Goal: Task Accomplishment & Management: Use online tool/utility

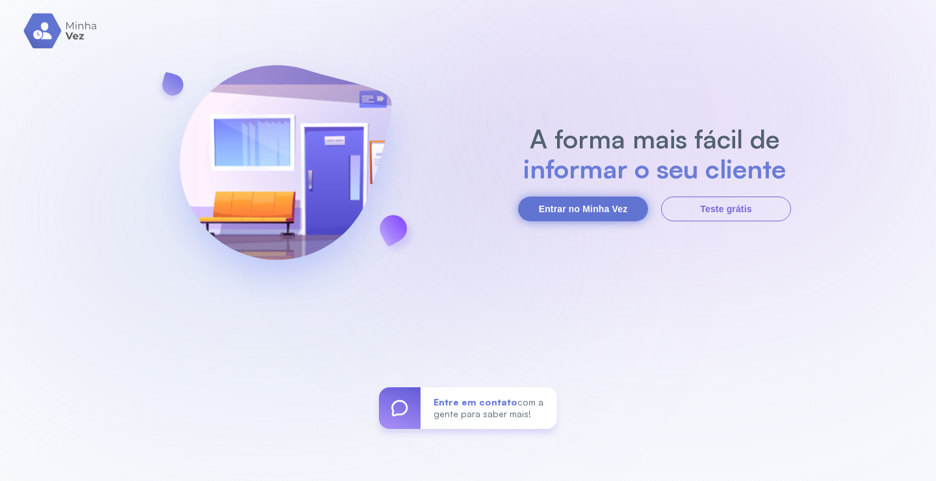
click at [586, 214] on button "Entrar no Minha Vez" at bounding box center [583, 208] width 130 height 25
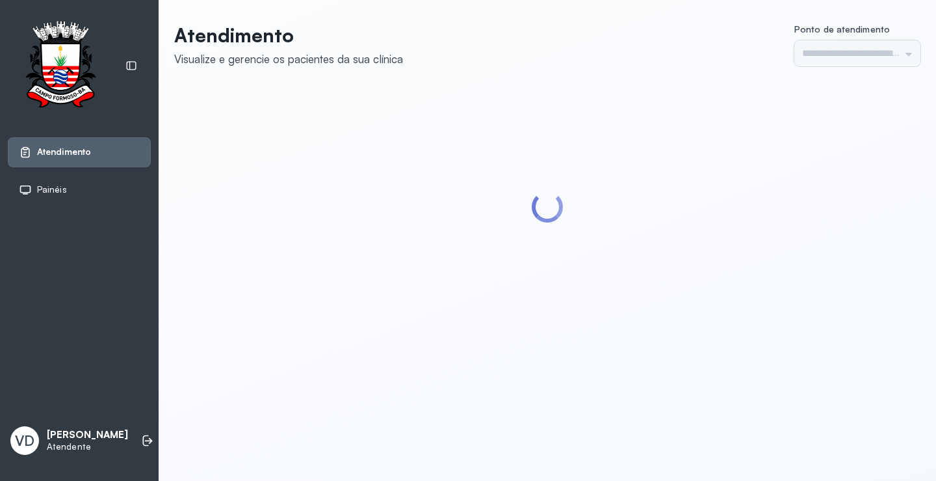
type input "*********"
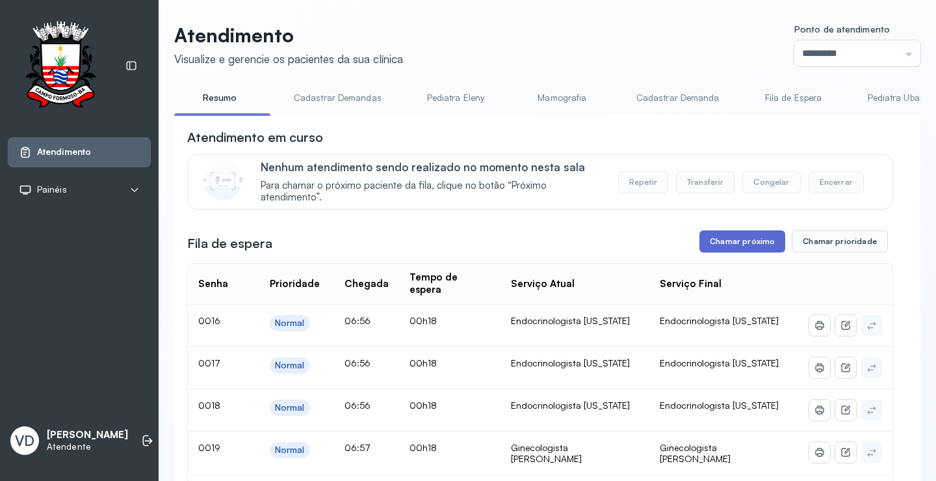
click at [719, 250] on button "Chamar próximo" at bounding box center [743, 241] width 86 height 22
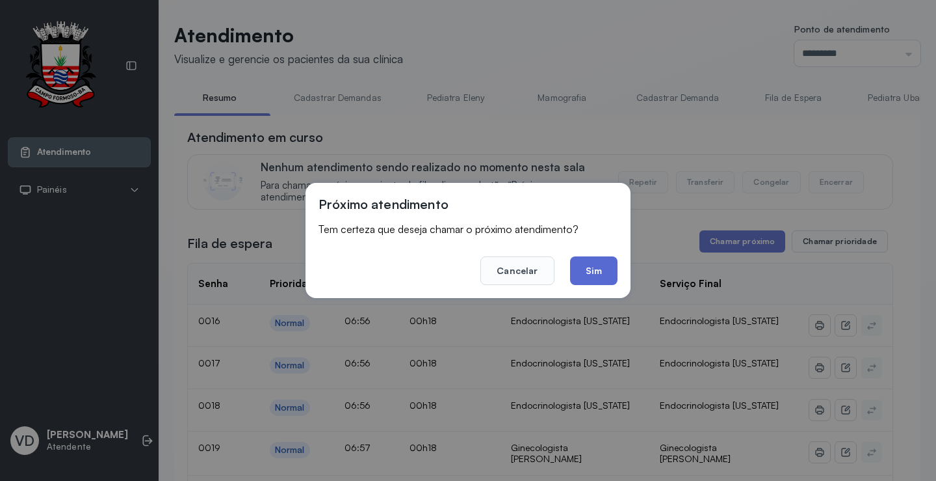
click at [605, 259] on button "Sim" at bounding box center [593, 270] width 47 height 29
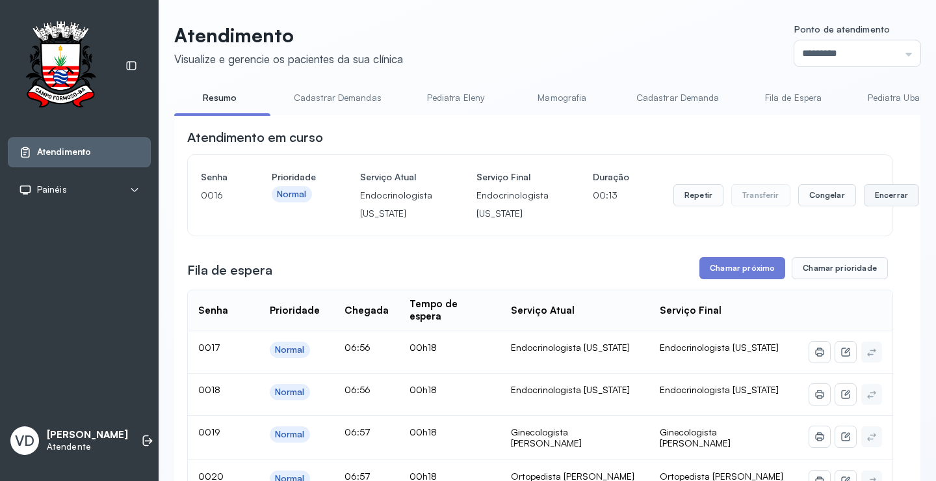
click at [864, 200] on button "Encerrar" at bounding box center [891, 195] width 55 height 22
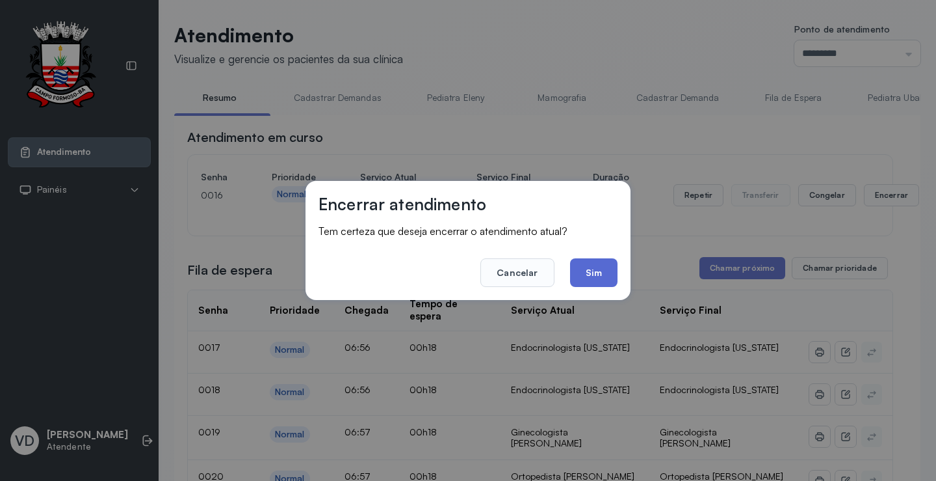
click at [593, 262] on button "Sim" at bounding box center [593, 272] width 47 height 29
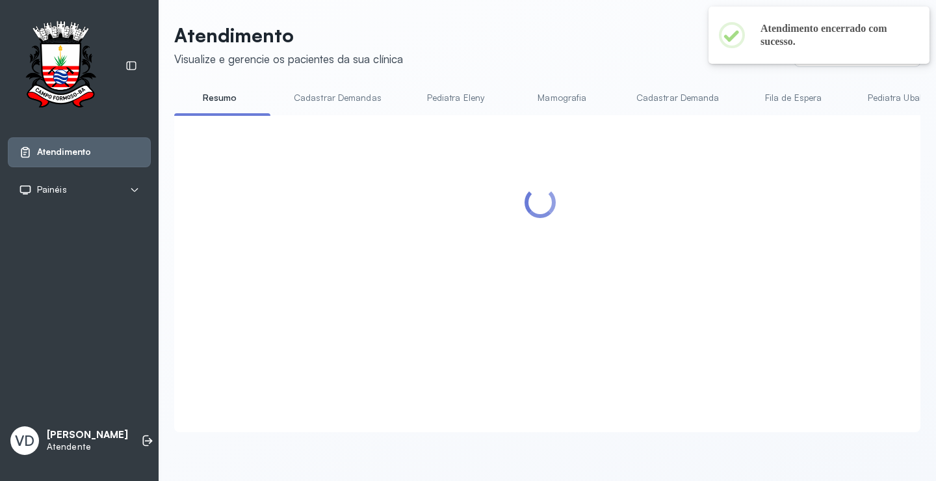
click at [701, 272] on div at bounding box center [540, 257] width 706 height 259
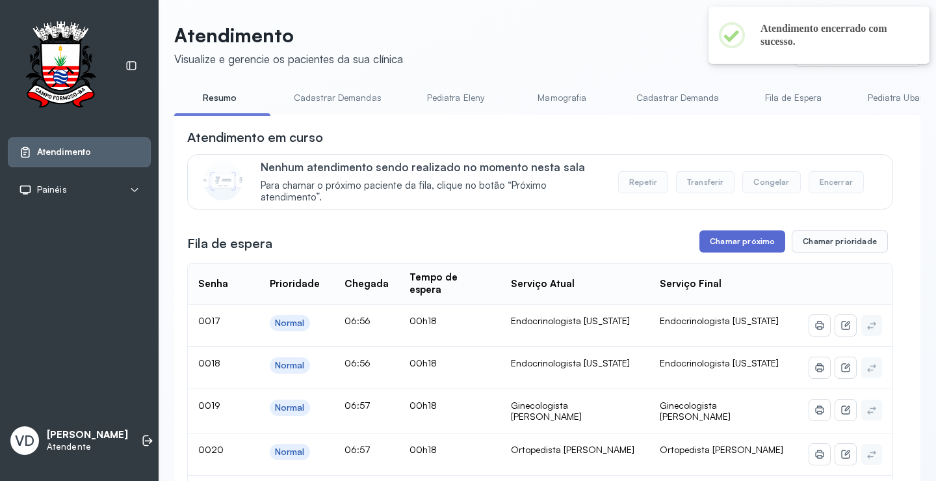
click at [737, 252] on button "Chamar próximo" at bounding box center [743, 241] width 86 height 22
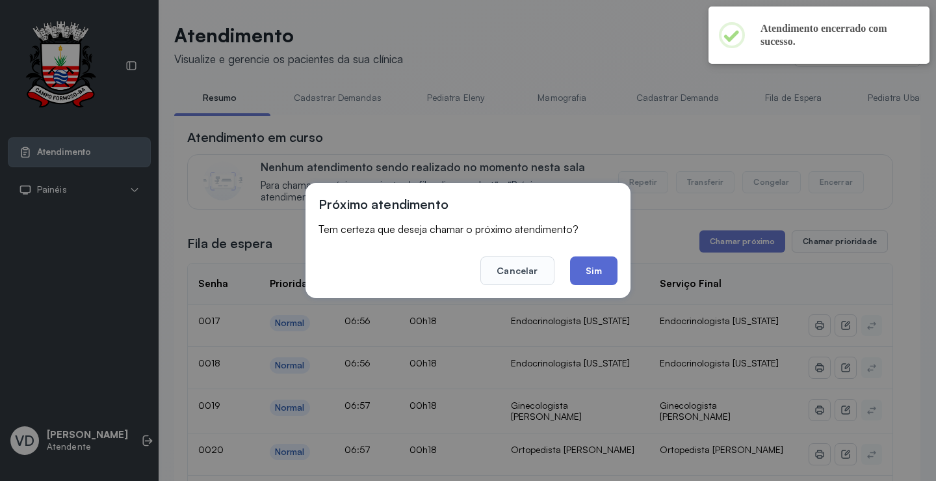
click at [594, 272] on button "Sim" at bounding box center [593, 270] width 47 height 29
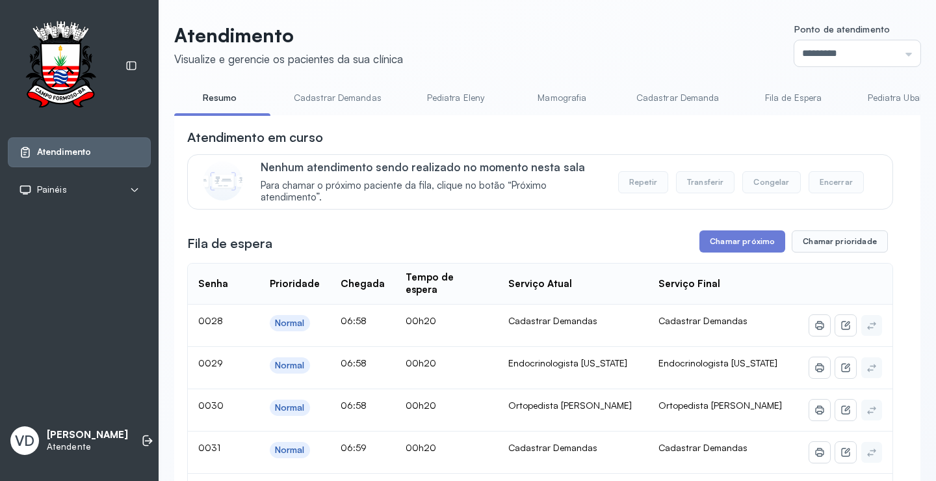
click at [728, 250] on button "Chamar próximo" at bounding box center [743, 241] width 86 height 22
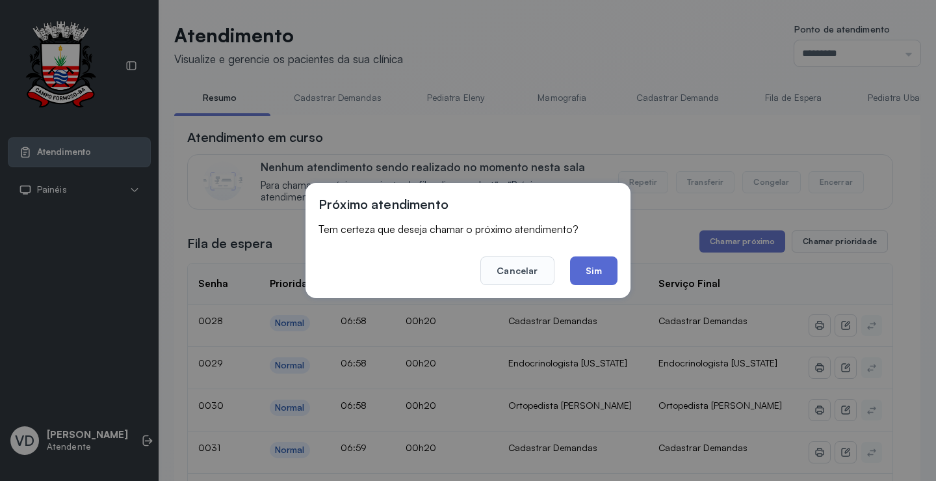
click at [584, 283] on button "Sim" at bounding box center [593, 270] width 47 height 29
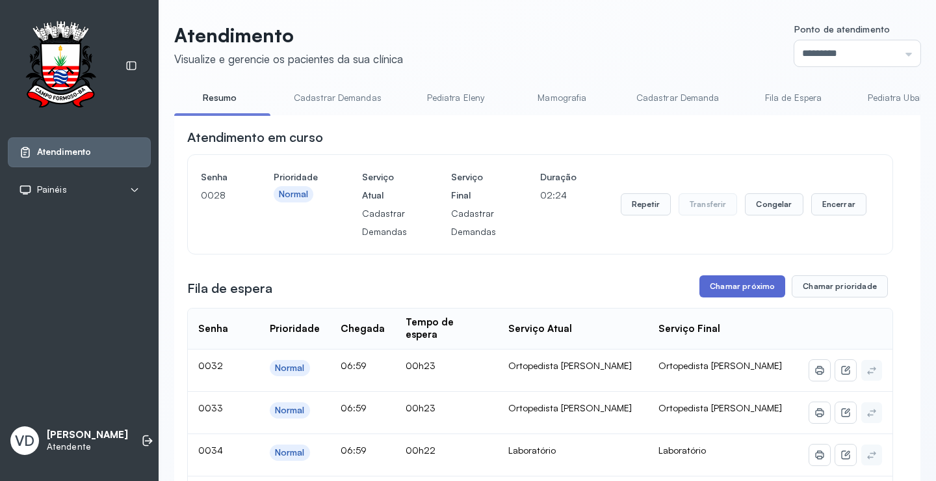
click at [712, 284] on button "Chamar próximo" at bounding box center [743, 286] width 86 height 22
click at [711, 285] on button "Chamar próximo" at bounding box center [743, 286] width 86 height 22
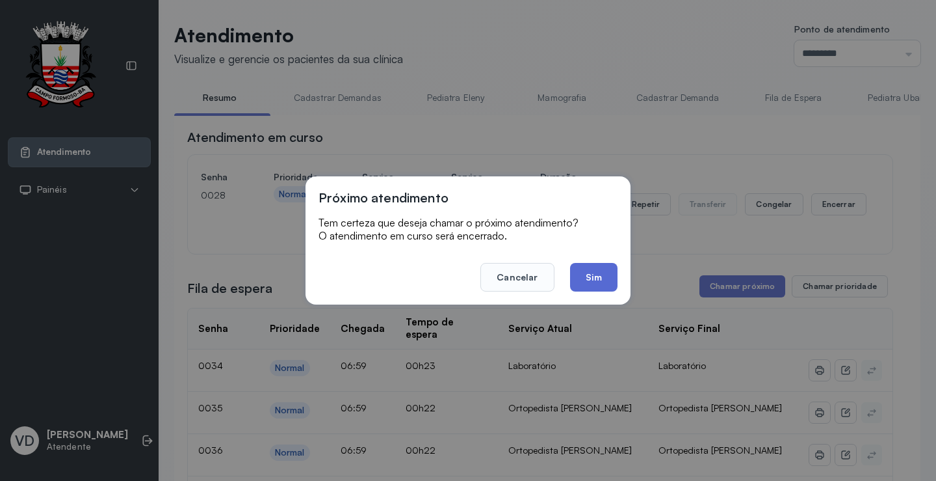
click at [587, 273] on button "Sim" at bounding box center [593, 277] width 47 height 29
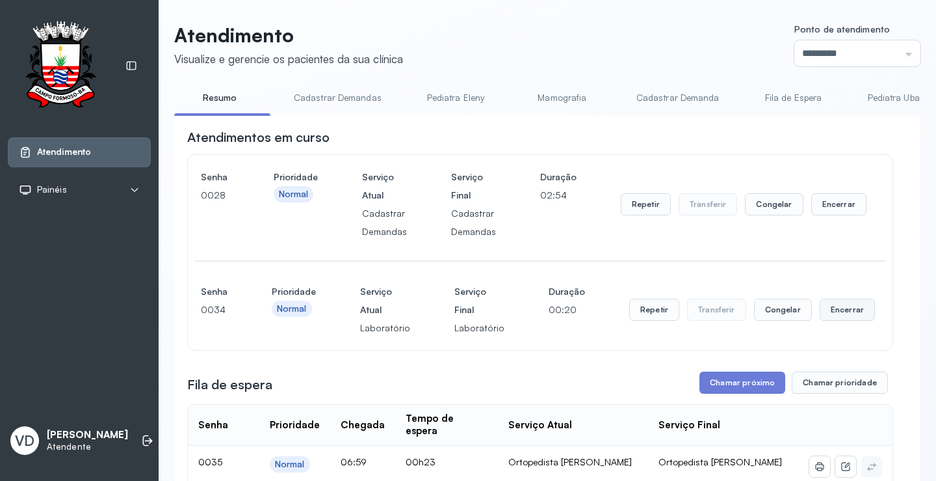
click at [846, 309] on button "Encerrar" at bounding box center [847, 309] width 55 height 22
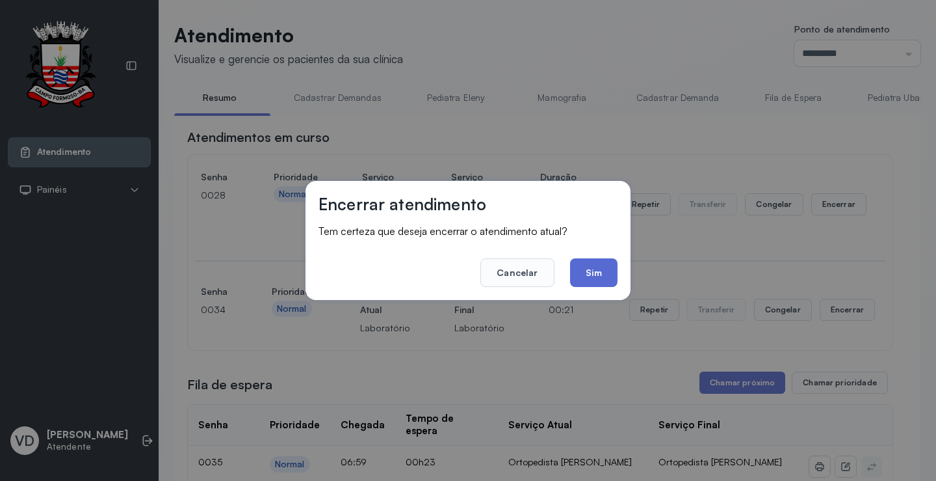
click at [605, 278] on button "Sim" at bounding box center [593, 272] width 47 height 29
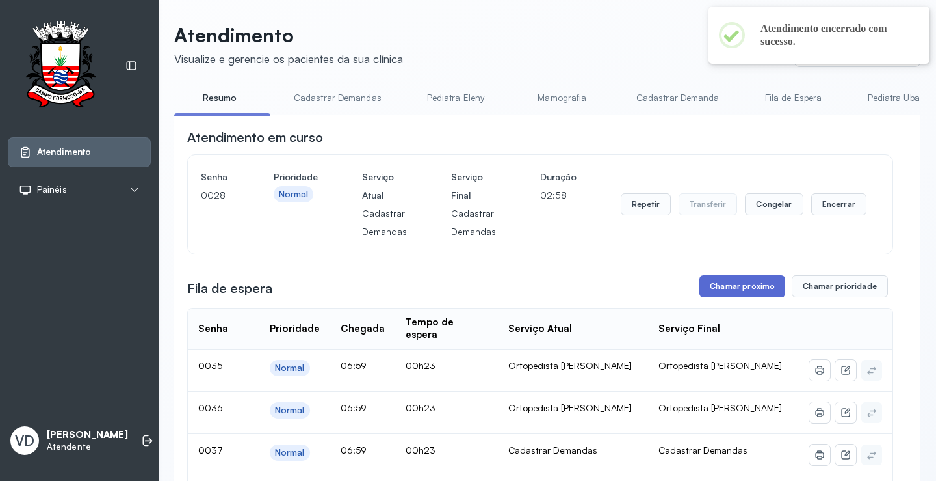
click at [733, 291] on button "Chamar próximo" at bounding box center [743, 286] width 86 height 22
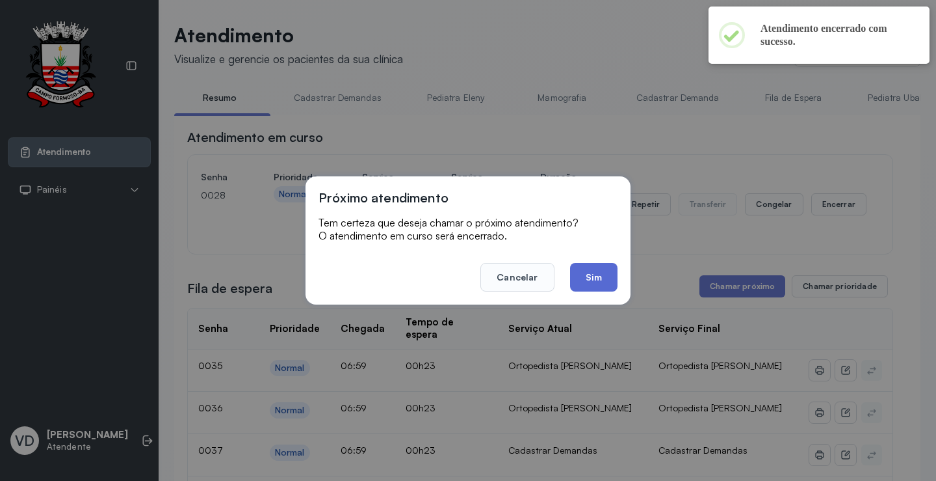
click at [611, 275] on button "Sim" at bounding box center [593, 277] width 47 height 29
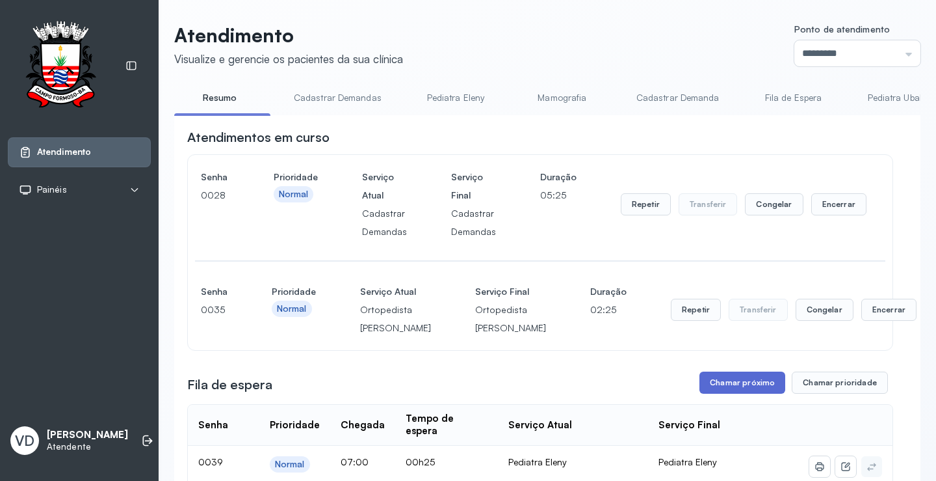
click at [733, 393] on button "Chamar próximo" at bounding box center [743, 382] width 86 height 22
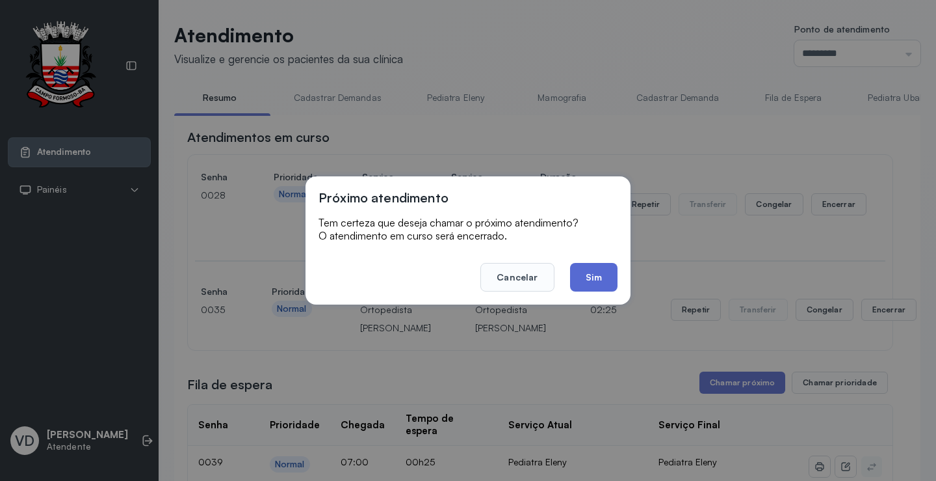
click at [611, 285] on button "Sim" at bounding box center [593, 277] width 47 height 29
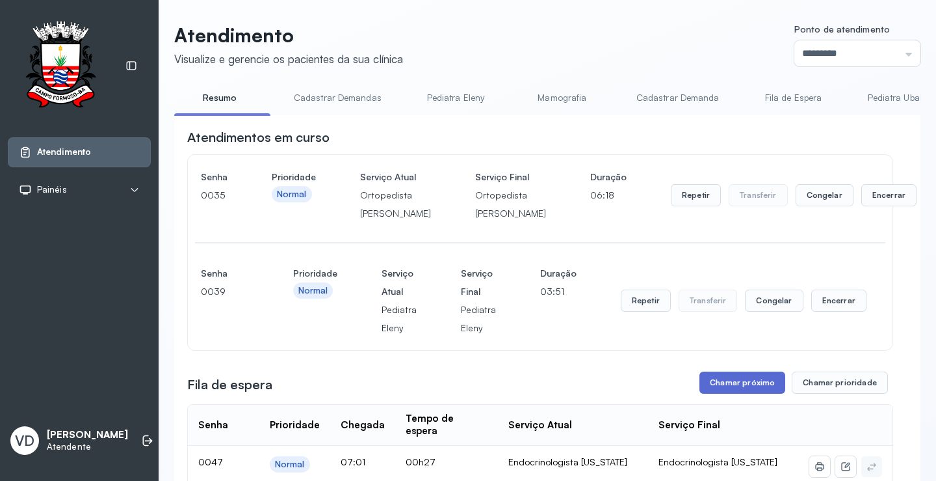
click at [726, 393] on button "Chamar próximo" at bounding box center [743, 382] width 86 height 22
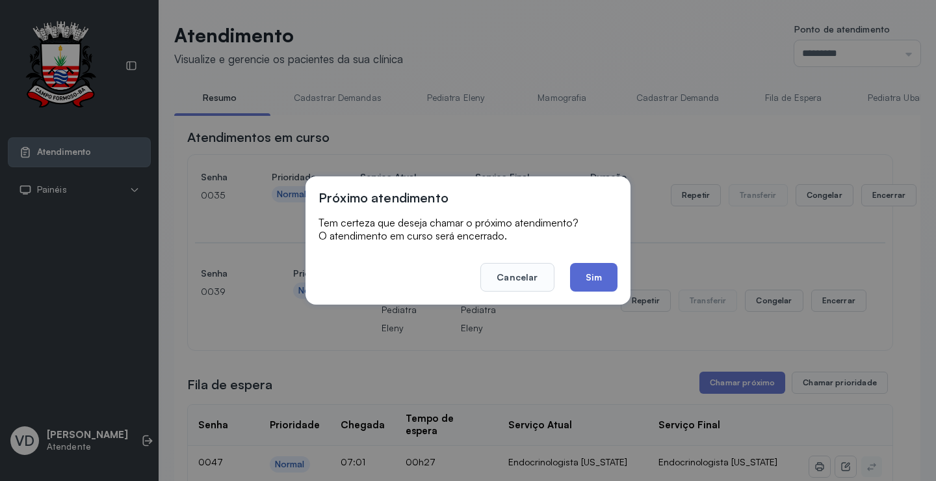
click at [583, 271] on button "Sim" at bounding box center [593, 277] width 47 height 29
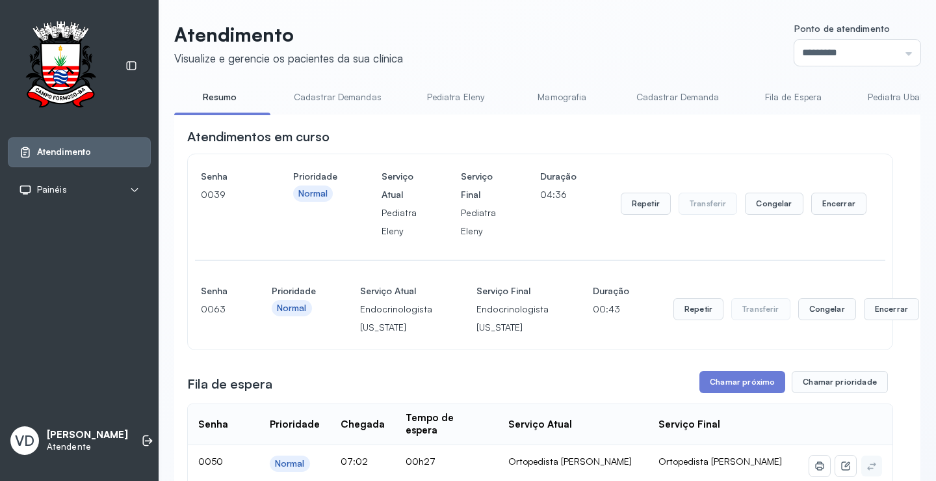
scroll to position [130, 0]
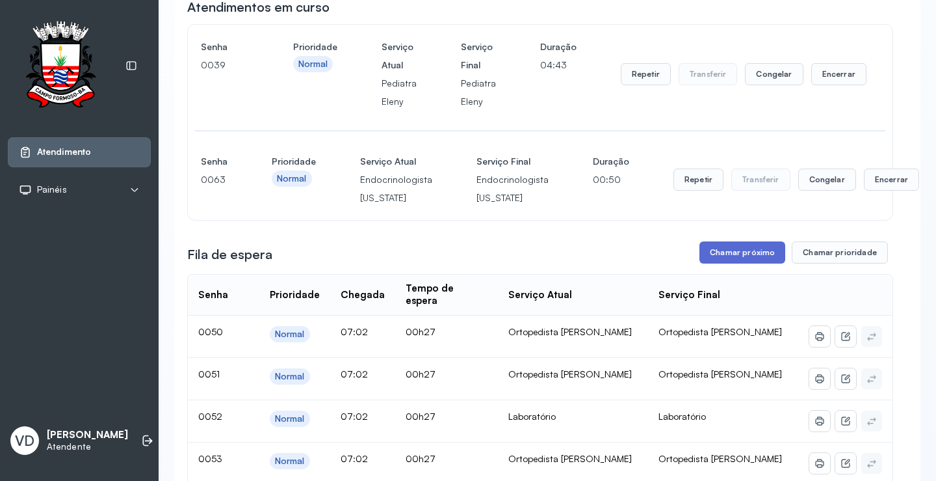
click at [700, 256] on button "Chamar próximo" at bounding box center [743, 252] width 86 height 22
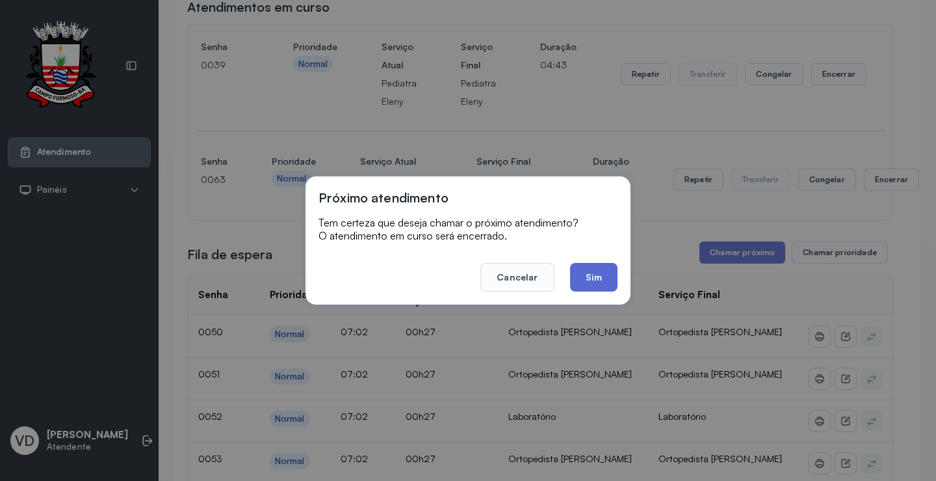
click at [579, 272] on button "Sim" at bounding box center [593, 277] width 47 height 29
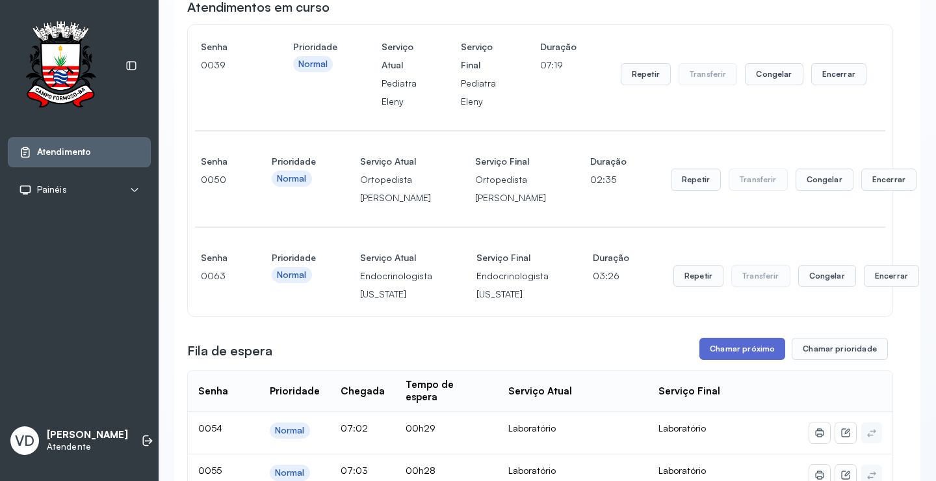
click at [729, 360] on button "Chamar próximo" at bounding box center [743, 348] width 86 height 22
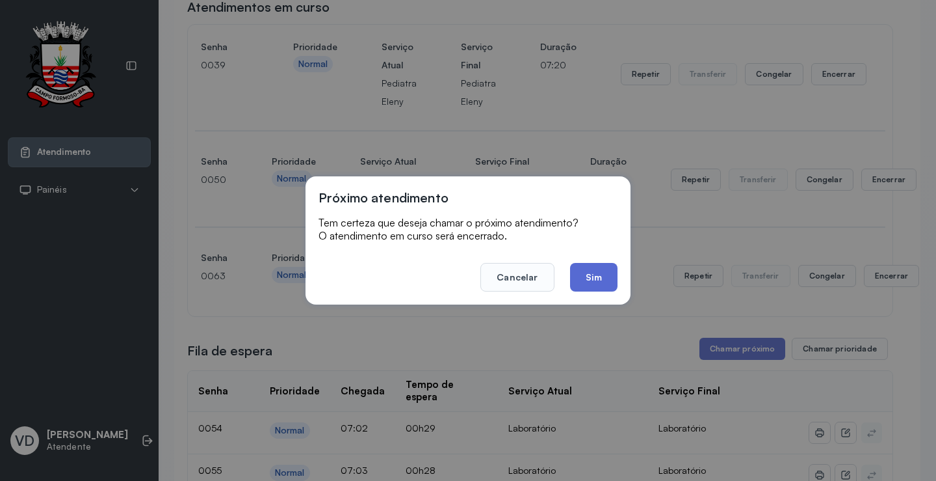
click at [613, 285] on button "Sim" at bounding box center [593, 277] width 47 height 29
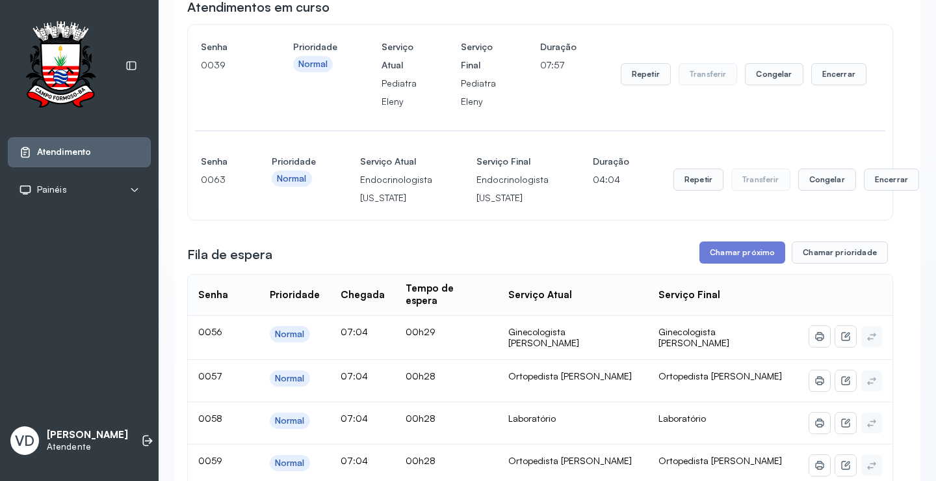
click at [711, 260] on button "Chamar próximo" at bounding box center [743, 252] width 86 height 22
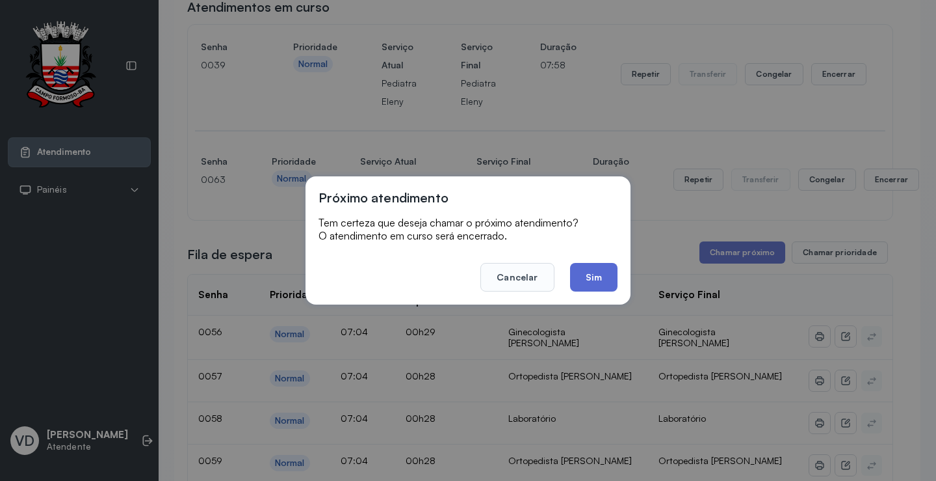
click at [595, 265] on button "Sim" at bounding box center [593, 277] width 47 height 29
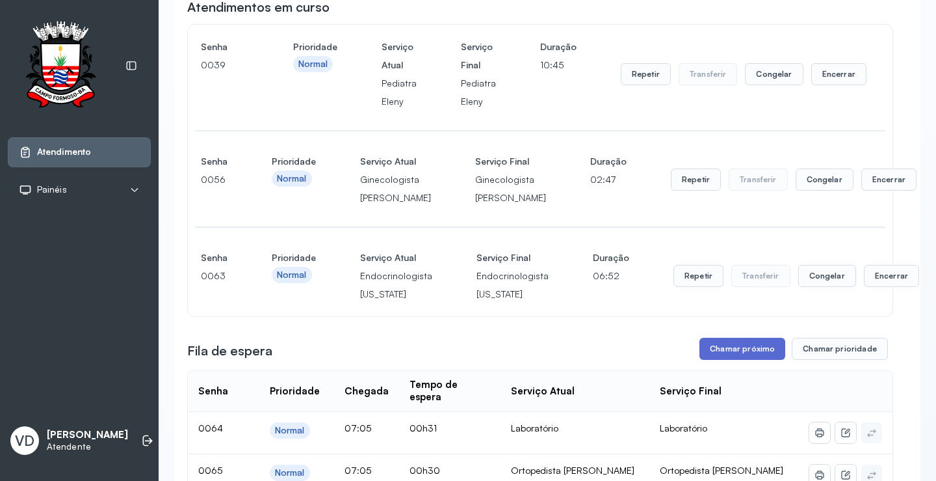
click at [758, 360] on button "Chamar próximo" at bounding box center [743, 348] width 86 height 22
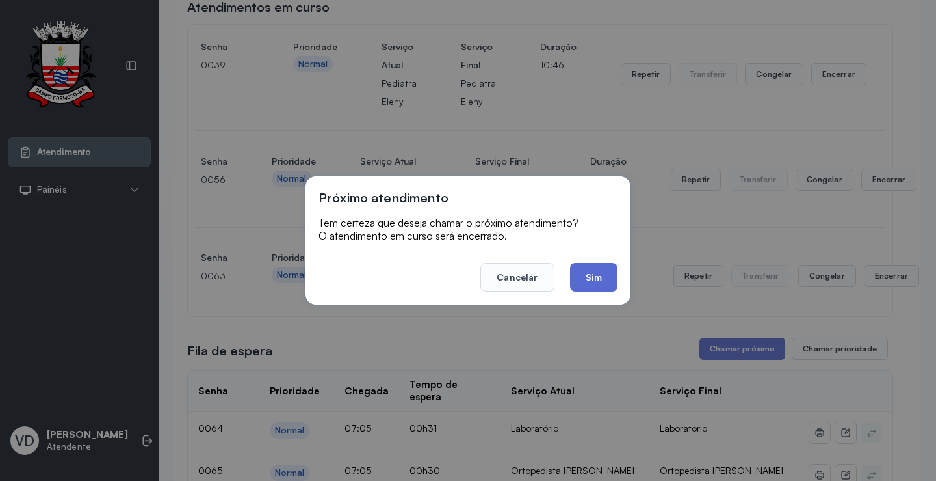
click at [592, 275] on button "Sim" at bounding box center [593, 277] width 47 height 29
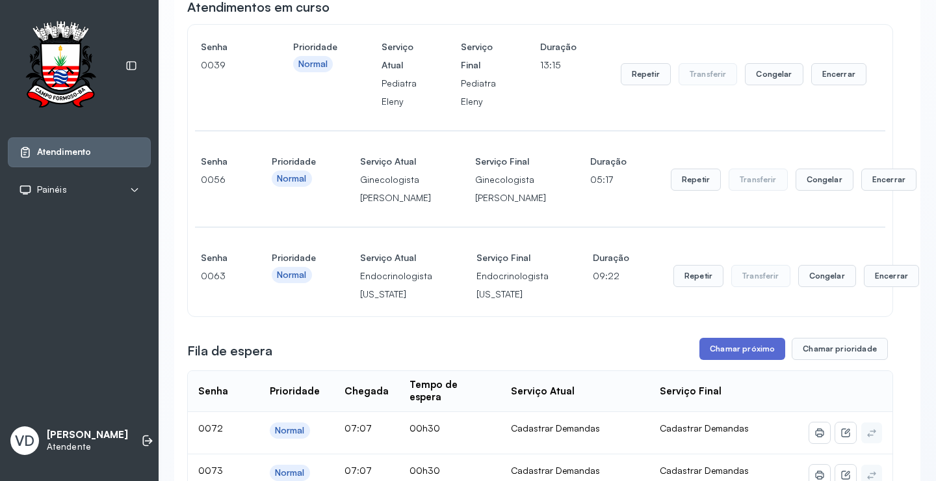
click at [736, 360] on button "Chamar próximo" at bounding box center [743, 348] width 86 height 22
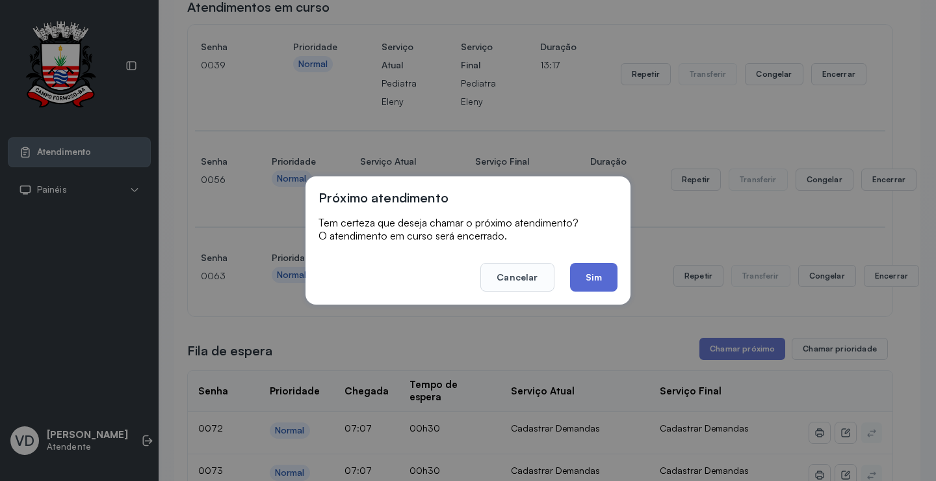
click at [587, 264] on button "Sim" at bounding box center [593, 277] width 47 height 29
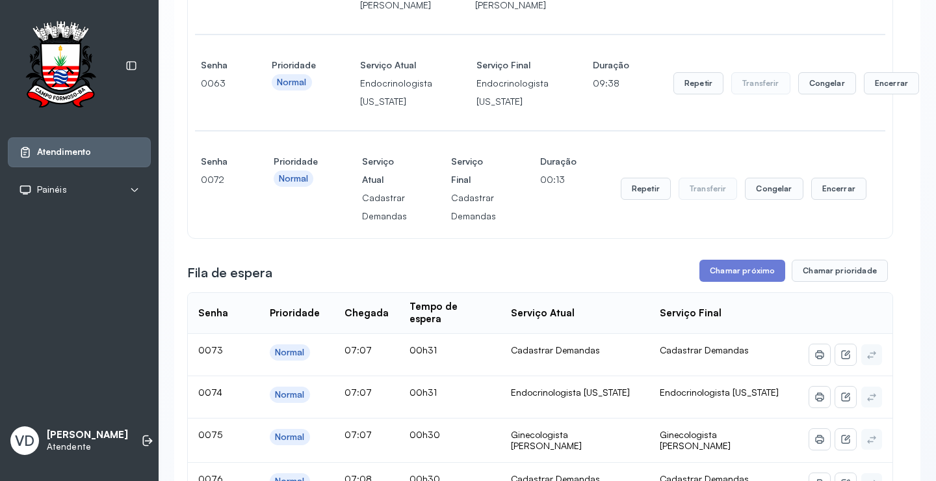
scroll to position [325, 0]
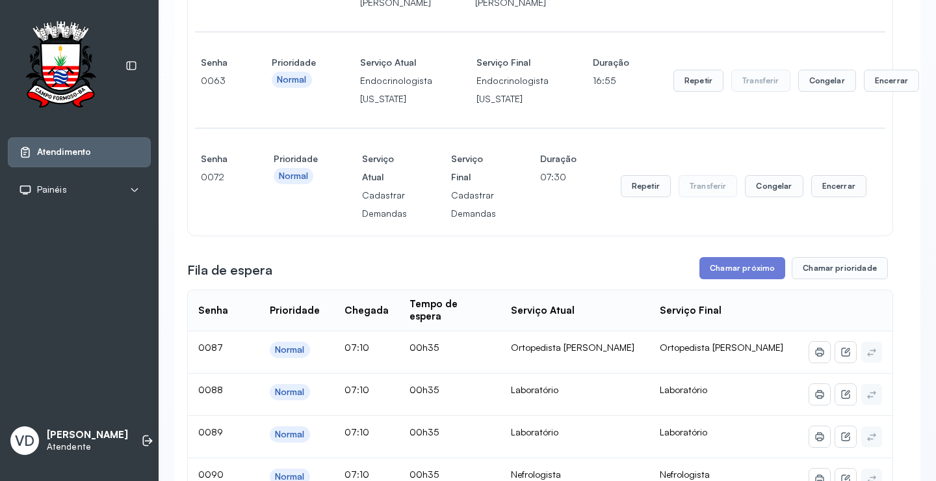
click at [732, 279] on button "Chamar próximo" at bounding box center [743, 268] width 86 height 22
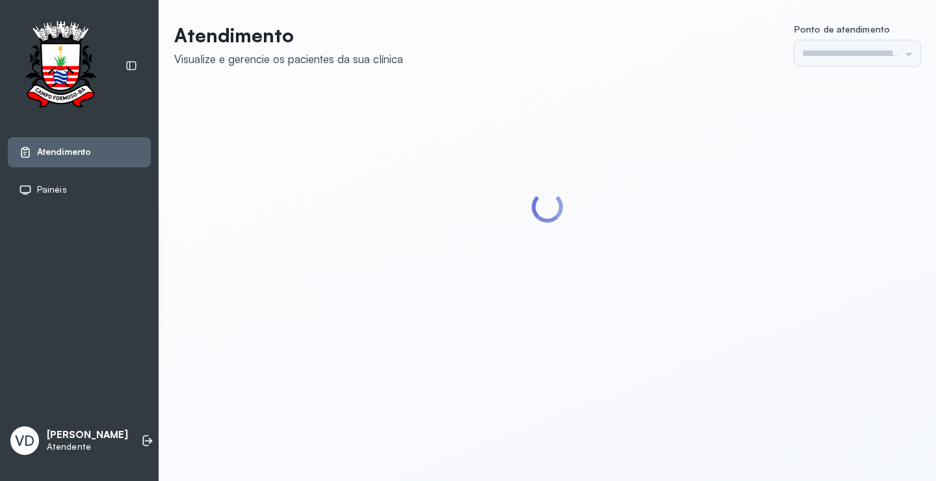
type input "*********"
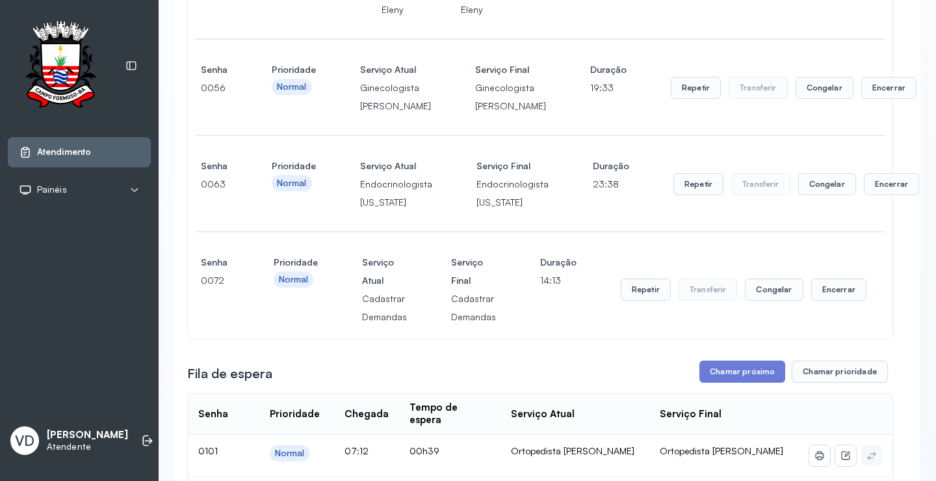
scroll to position [455, 0]
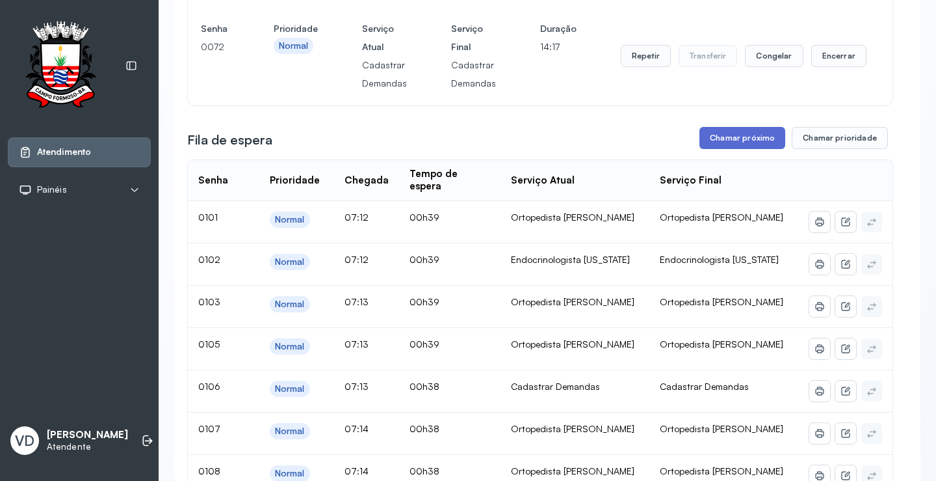
click at [722, 149] on button "Chamar próximo" at bounding box center [743, 138] width 86 height 22
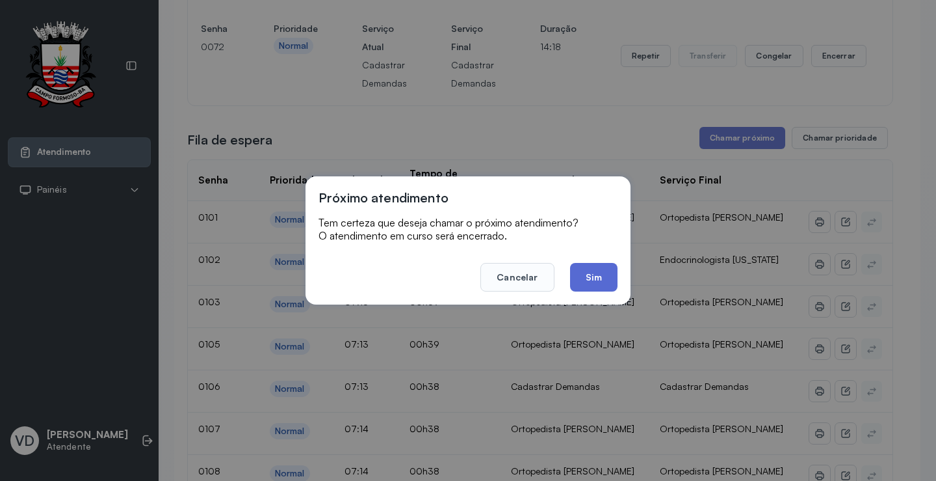
click at [594, 273] on button "Sim" at bounding box center [593, 277] width 47 height 29
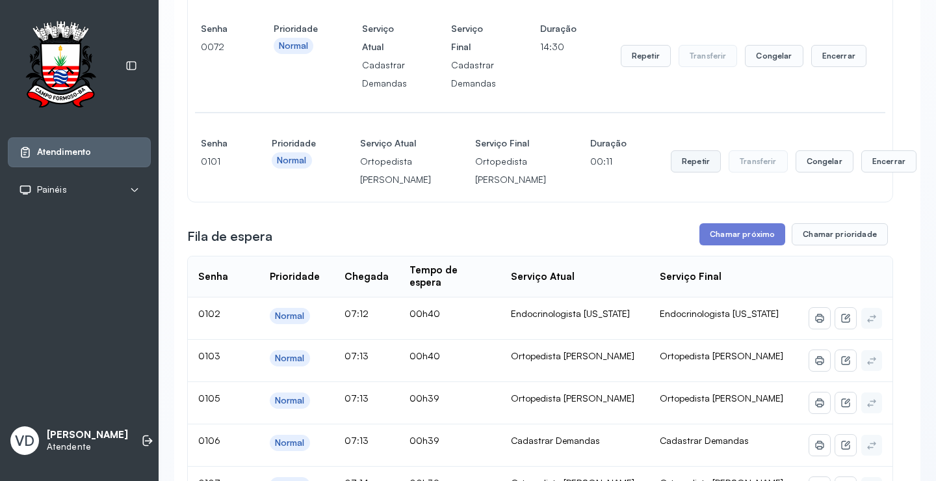
click at [671, 172] on button "Repetir" at bounding box center [696, 161] width 50 height 22
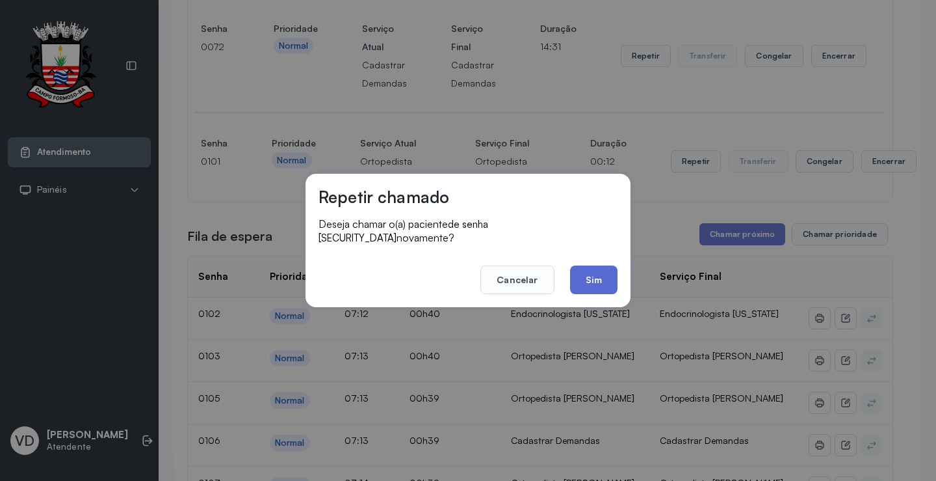
click at [585, 265] on button "Sim" at bounding box center [593, 279] width 47 height 29
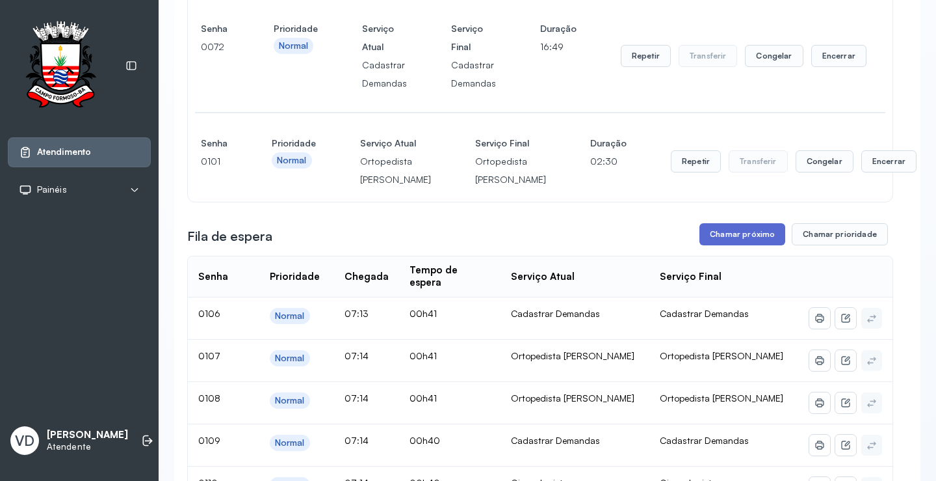
click at [748, 245] on button "Chamar próximo" at bounding box center [743, 234] width 86 height 22
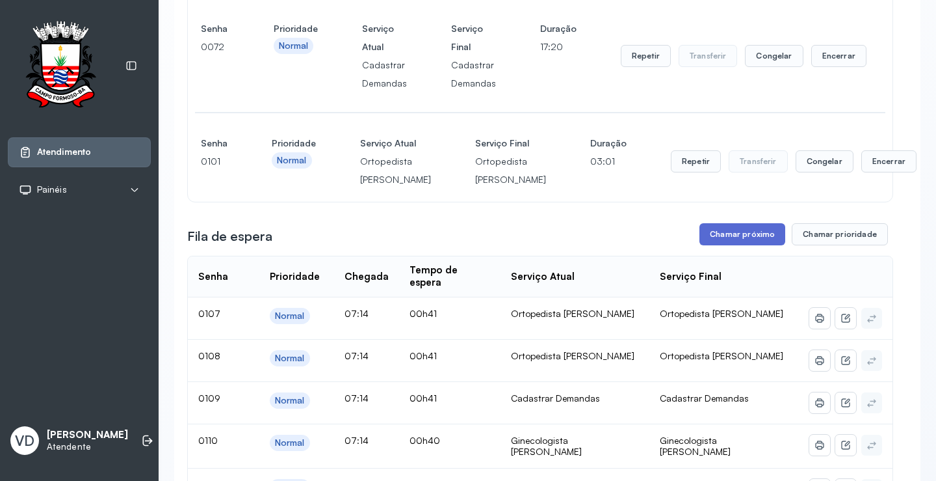
click at [772, 245] on button "Chamar próximo" at bounding box center [743, 234] width 86 height 22
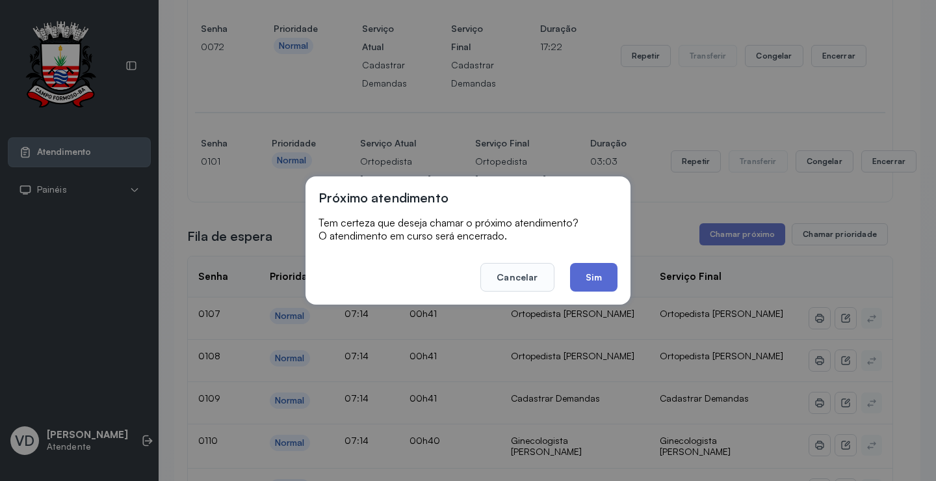
click at [585, 280] on button "Sim" at bounding box center [593, 277] width 47 height 29
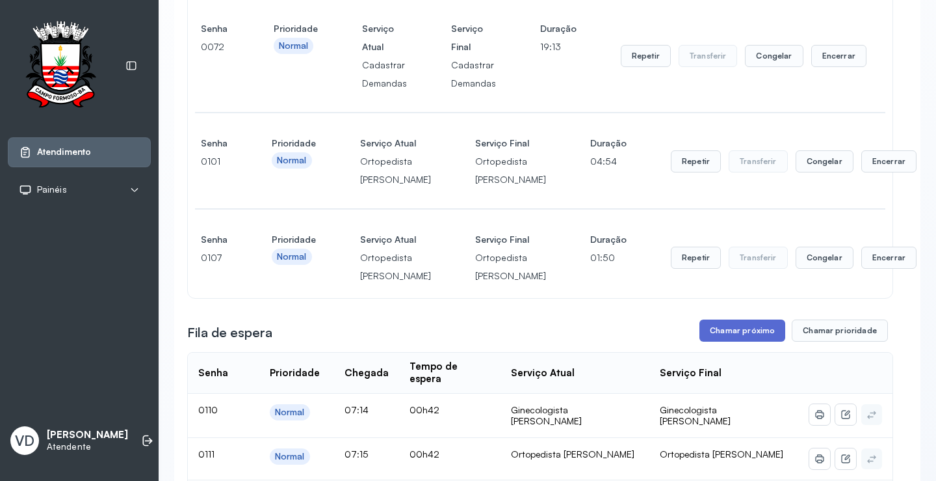
click at [745, 341] on button "Chamar próximo" at bounding box center [743, 330] width 86 height 22
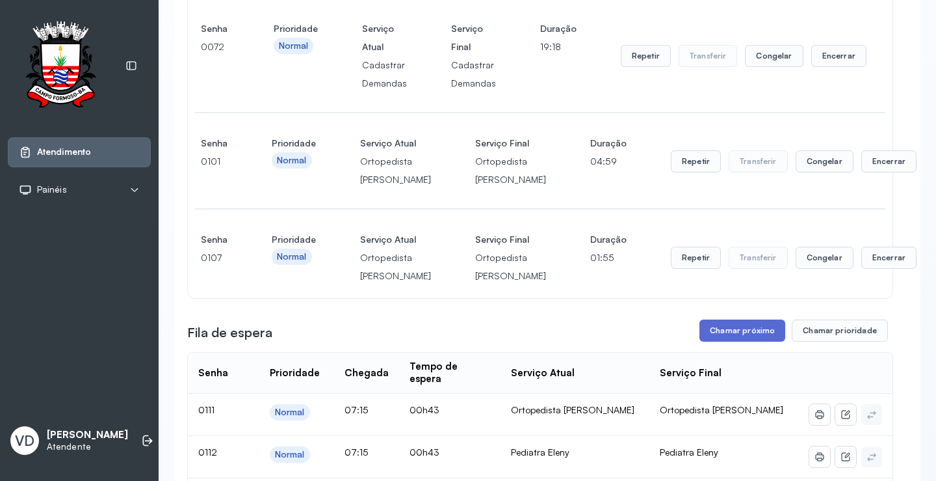
click at [726, 341] on button "Chamar próximo" at bounding box center [743, 330] width 86 height 22
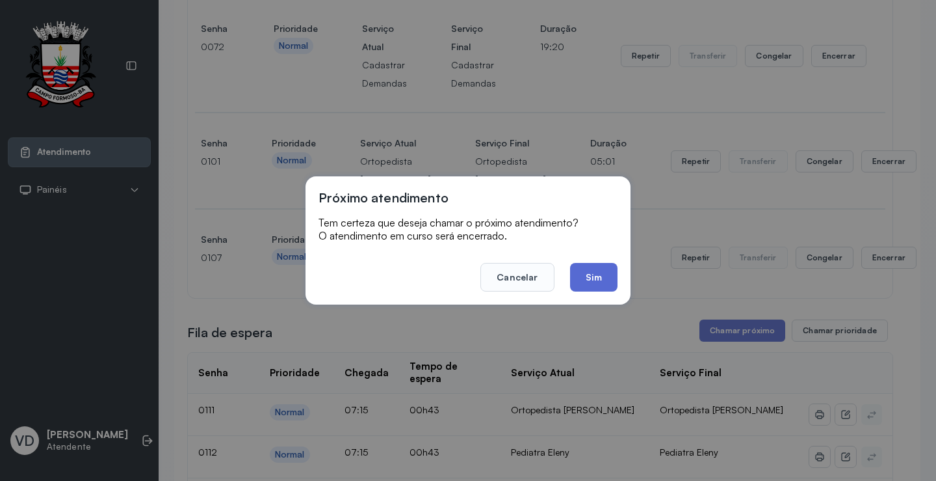
click at [587, 279] on button "Sim" at bounding box center [593, 277] width 47 height 29
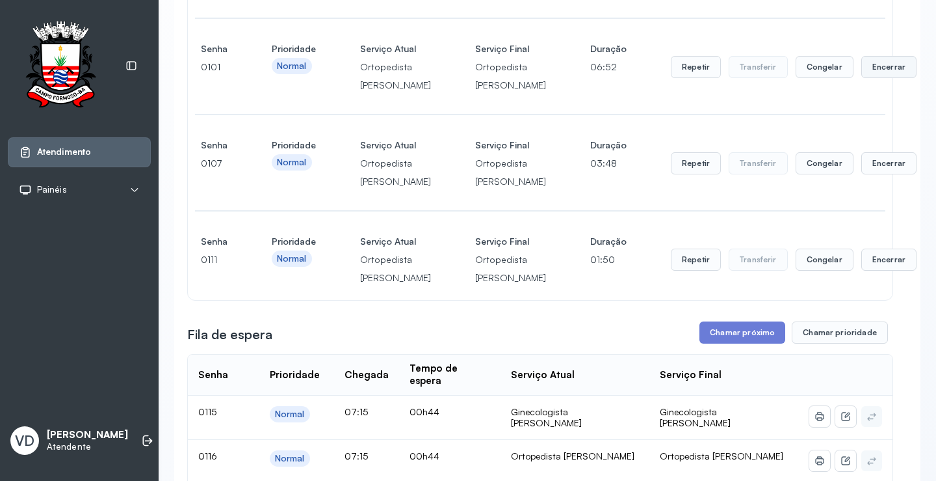
scroll to position [585, 0]
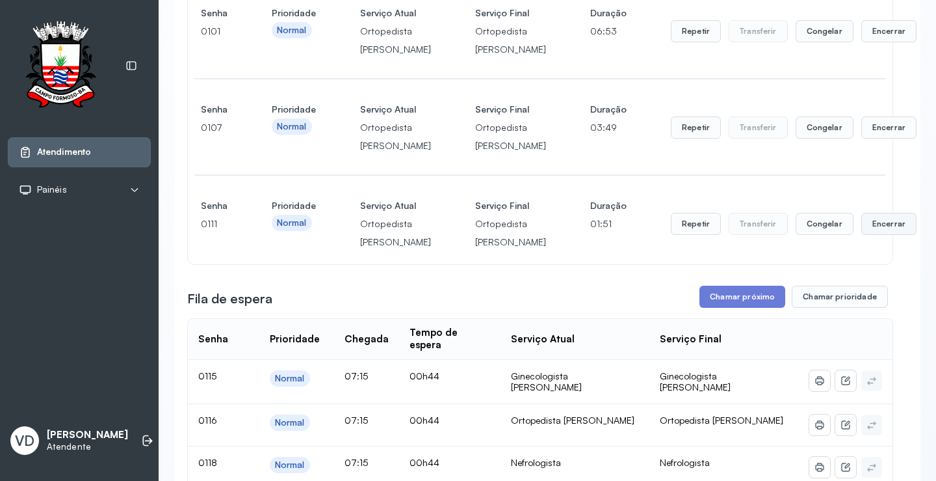
click at [862, 235] on button "Encerrar" at bounding box center [889, 224] width 55 height 22
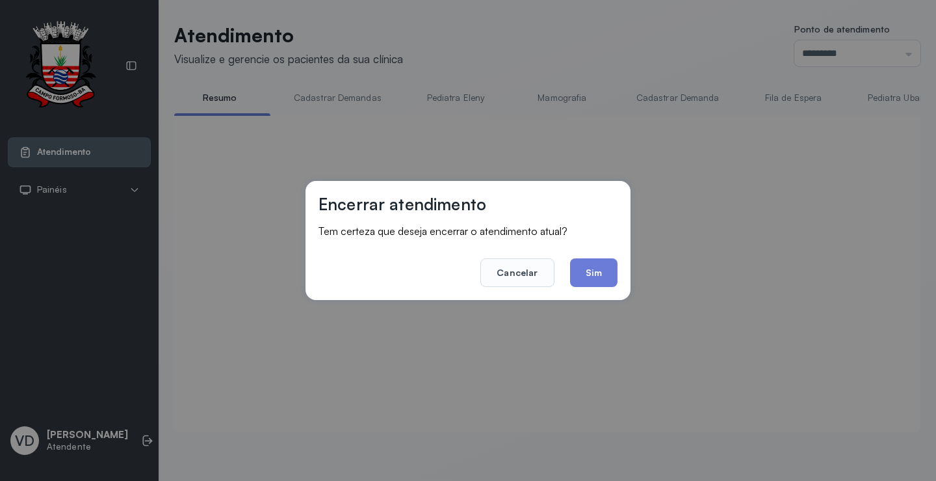
scroll to position [1, 0]
drag, startPoint x: 587, startPoint y: 280, endPoint x: 583, endPoint y: 275, distance: 6.9
click at [587, 280] on button "Sim" at bounding box center [593, 272] width 47 height 29
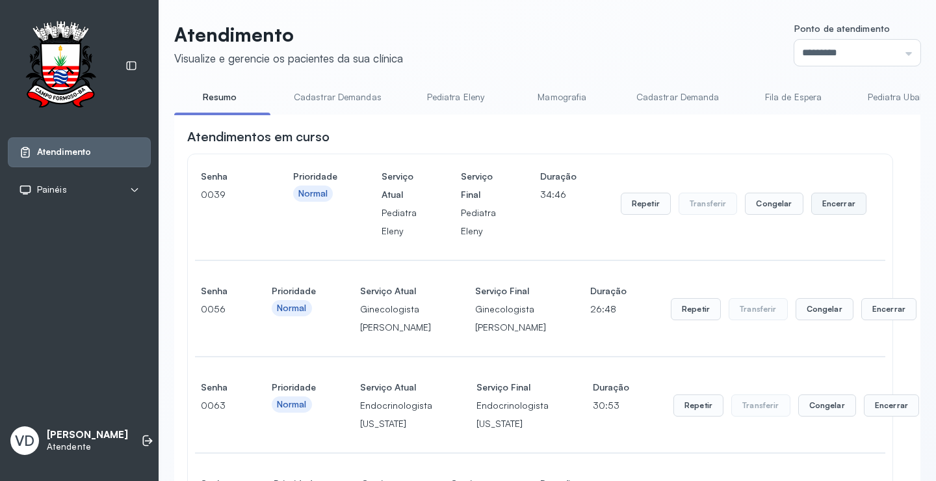
click at [817, 197] on button "Encerrar" at bounding box center [838, 203] width 55 height 22
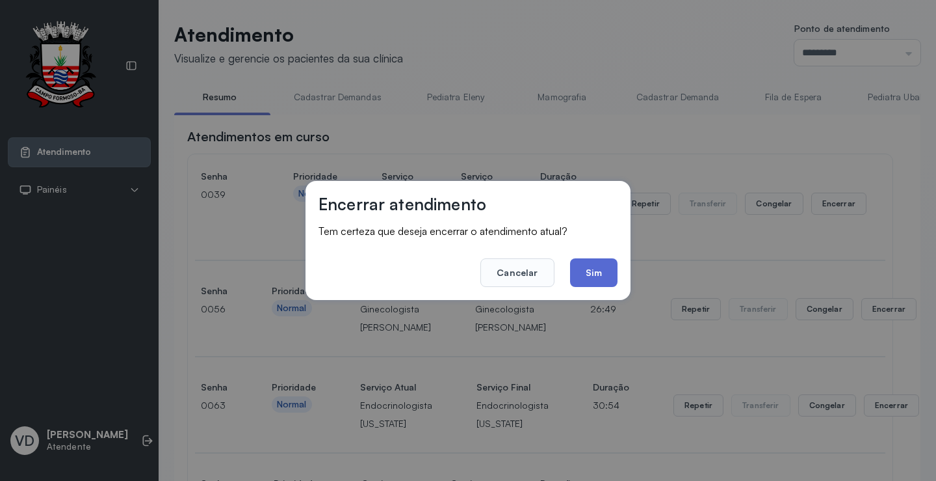
click at [596, 265] on button "Sim" at bounding box center [593, 272] width 47 height 29
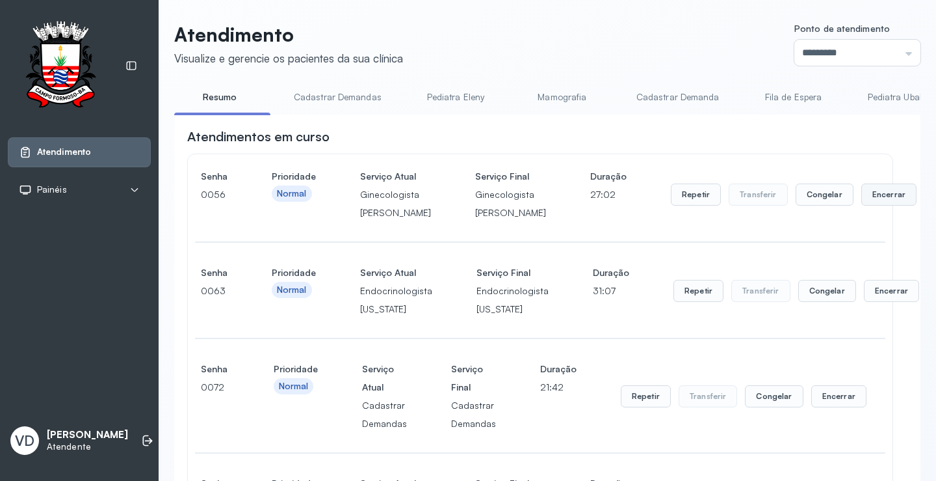
click at [862, 205] on button "Encerrar" at bounding box center [889, 194] width 55 height 22
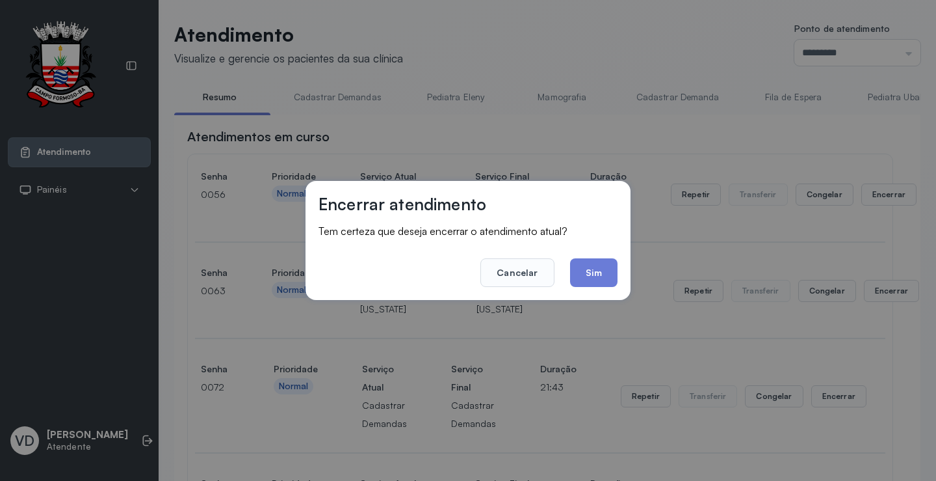
click at [602, 271] on button "Sim" at bounding box center [593, 272] width 47 height 29
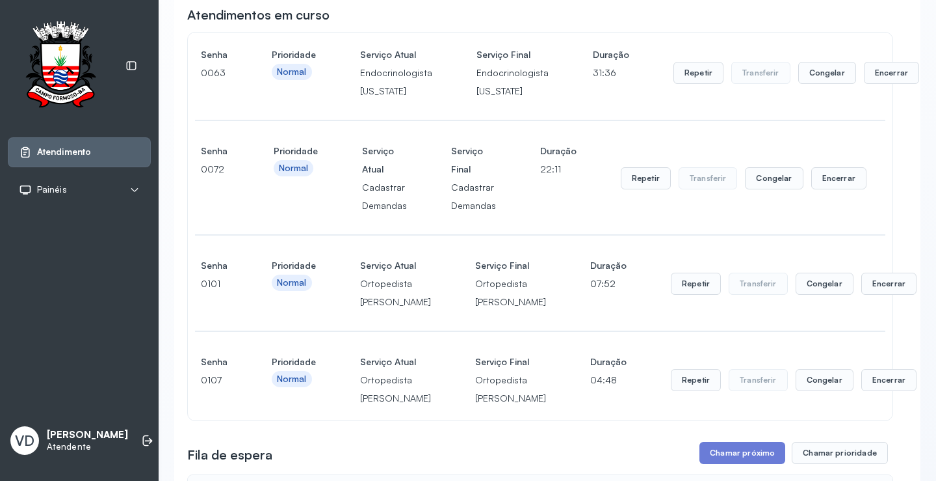
scroll to position [326, 0]
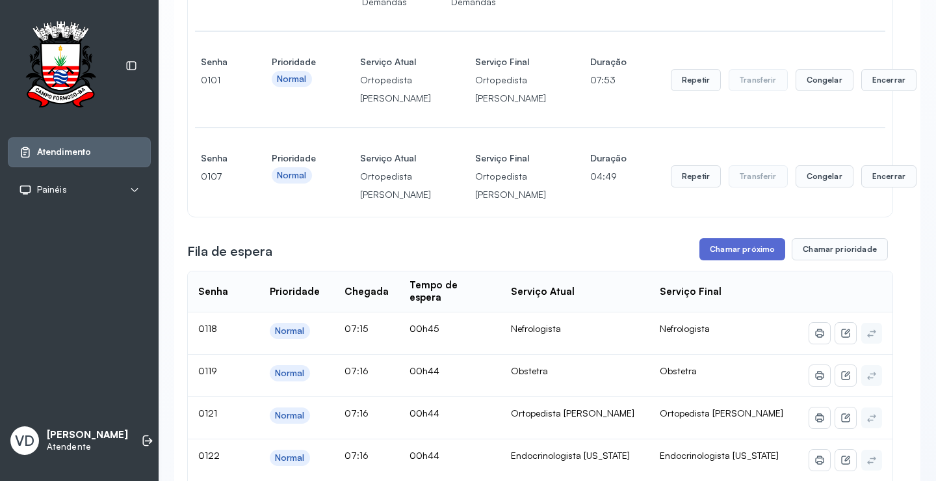
click at [752, 260] on button "Chamar próximo" at bounding box center [743, 249] width 86 height 22
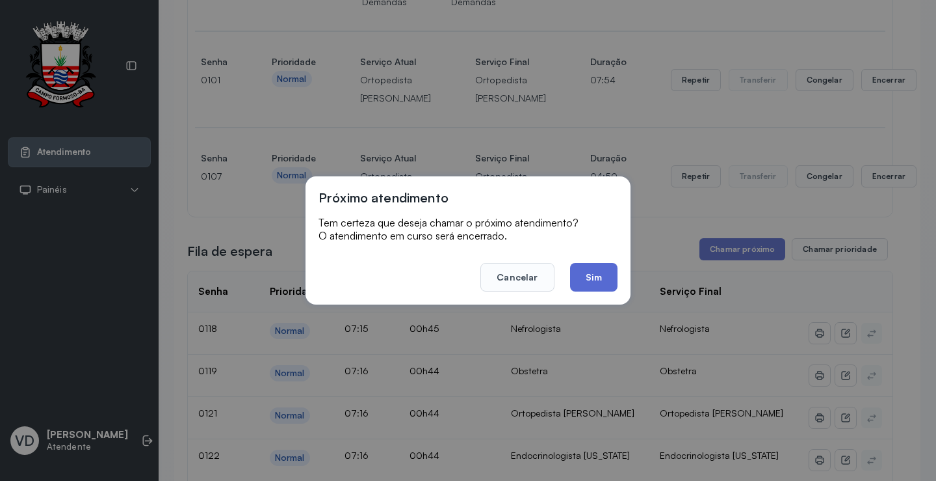
scroll to position [1, 0]
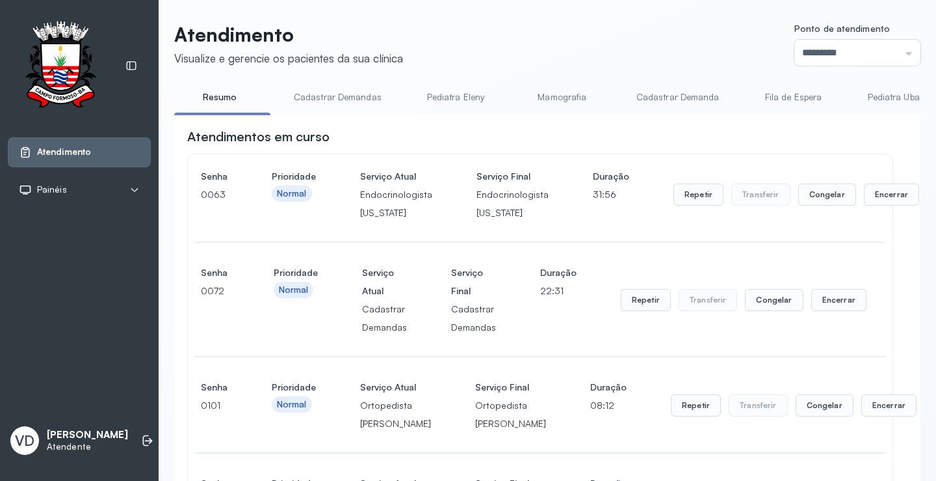
scroll to position [326, 0]
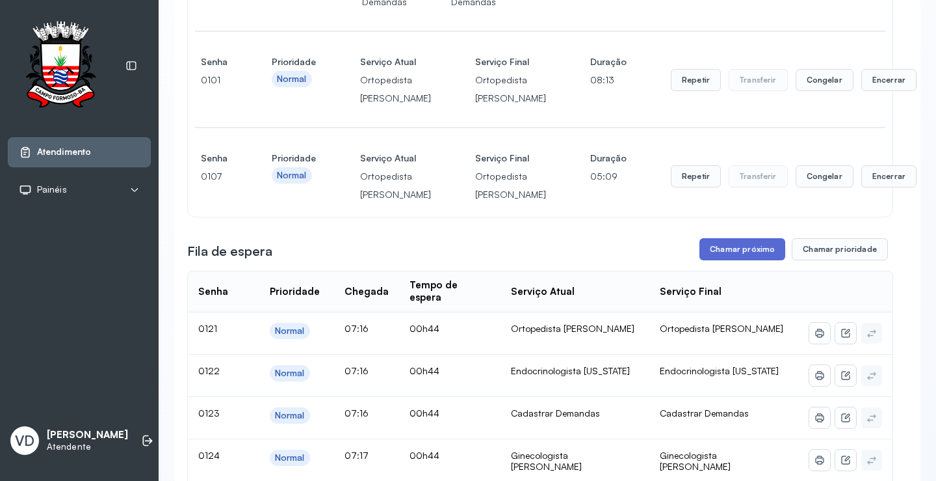
click at [735, 260] on button "Chamar próximo" at bounding box center [743, 249] width 86 height 22
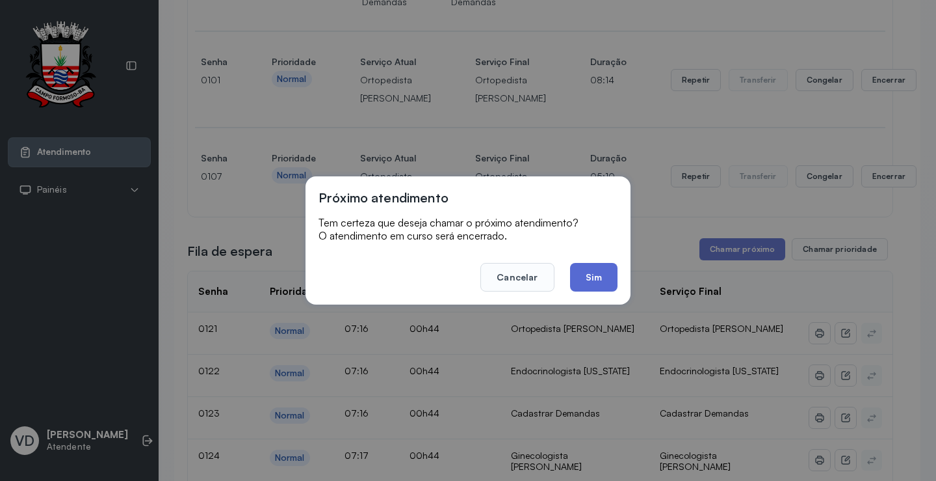
click at [587, 276] on button "Sim" at bounding box center [593, 277] width 47 height 29
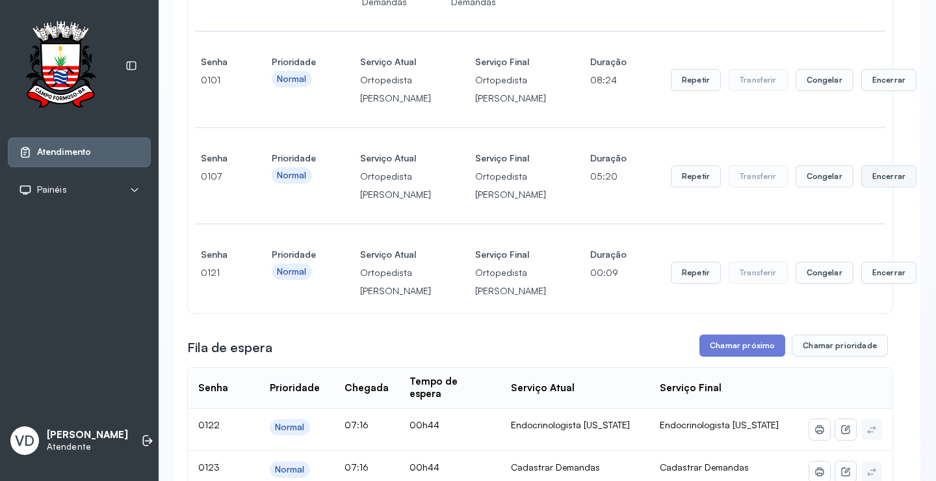
click at [862, 187] on button "Encerrar" at bounding box center [889, 176] width 55 height 22
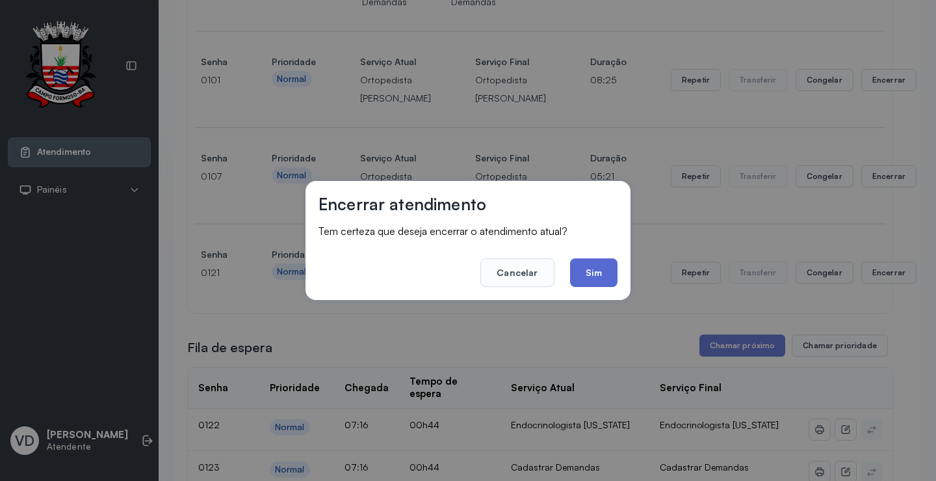
click at [594, 269] on button "Sim" at bounding box center [593, 272] width 47 height 29
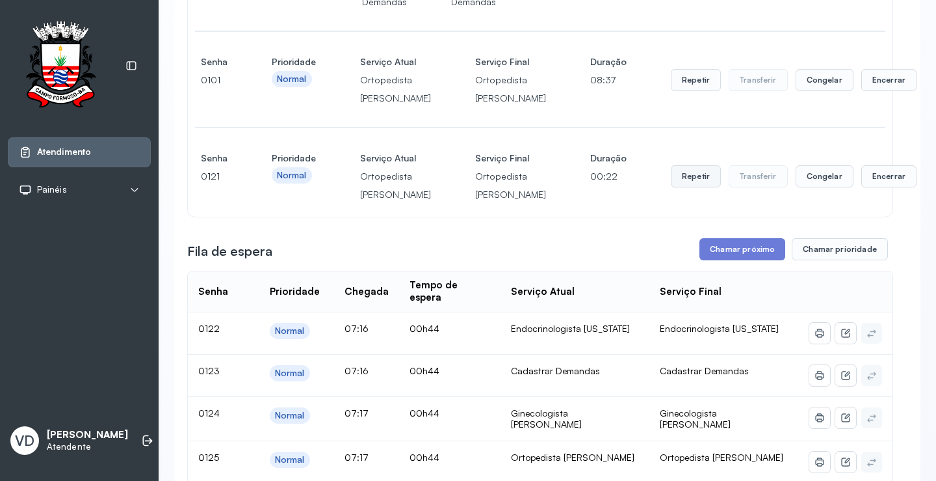
click at [671, 187] on button "Repetir" at bounding box center [696, 176] width 50 height 22
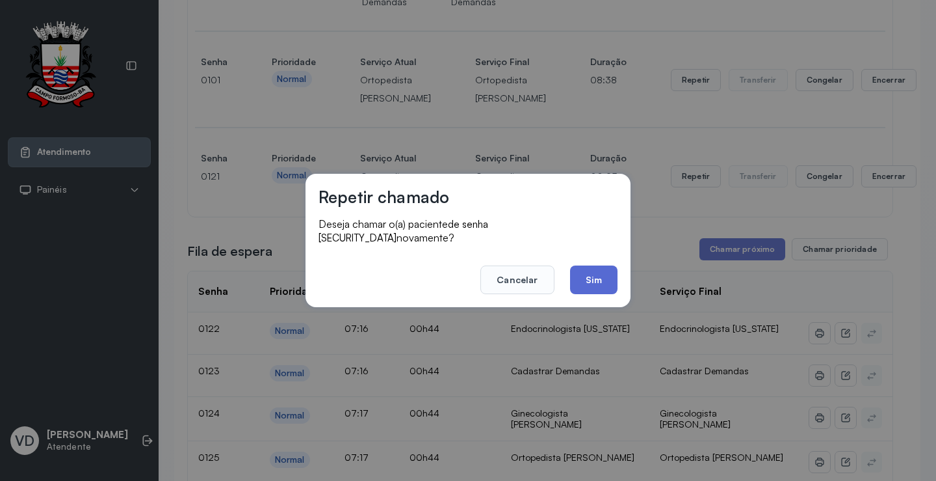
click at [577, 276] on button "Sim" at bounding box center [593, 279] width 47 height 29
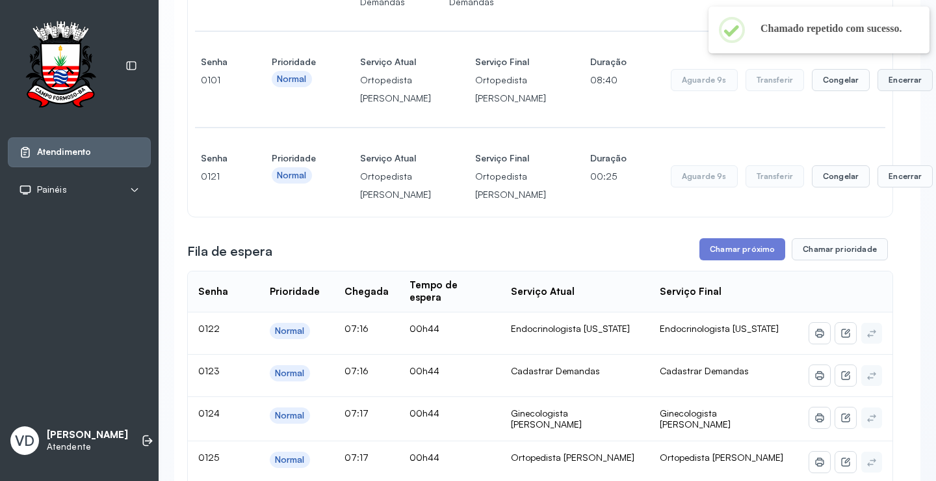
click at [878, 91] on button "Encerrar" at bounding box center [905, 80] width 55 height 22
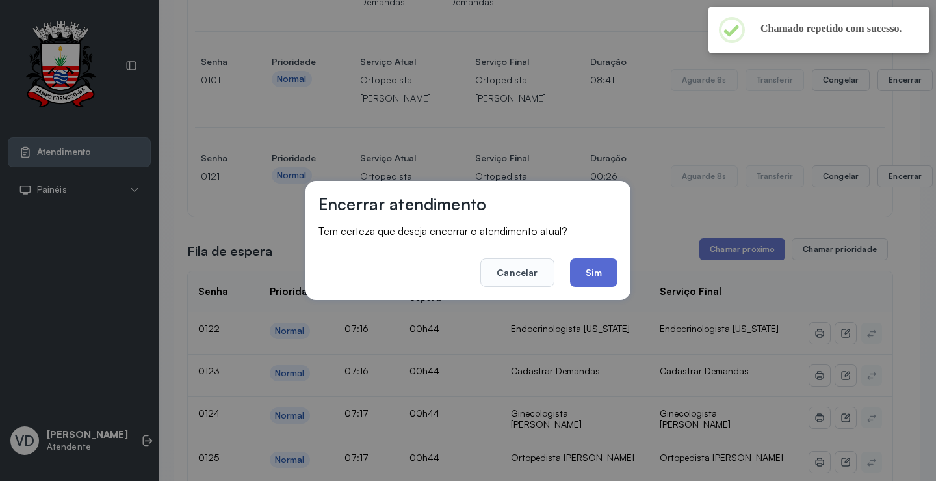
click at [593, 282] on button "Sim" at bounding box center [593, 272] width 47 height 29
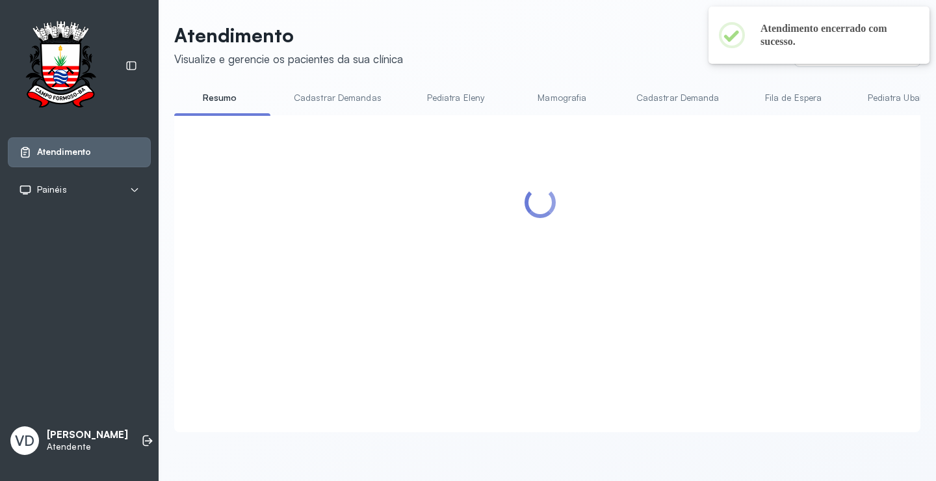
scroll to position [0, 0]
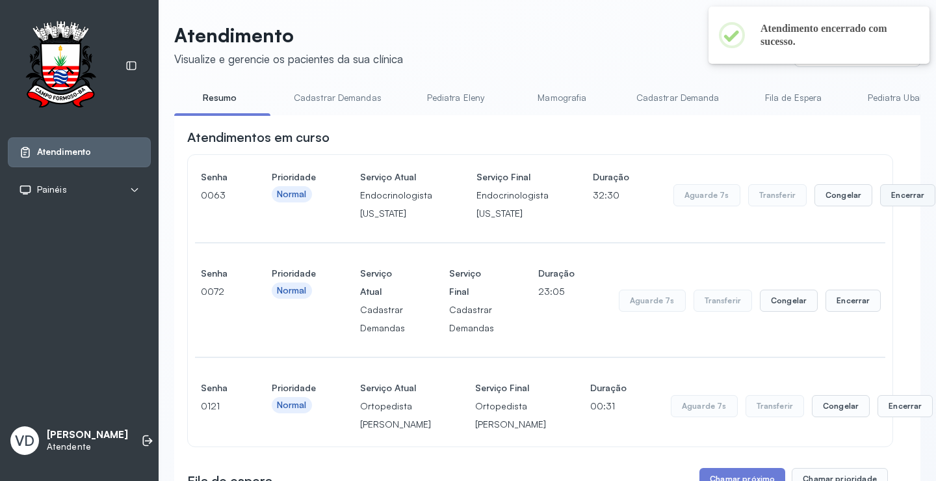
click at [880, 202] on button "Encerrar" at bounding box center [907, 195] width 55 height 22
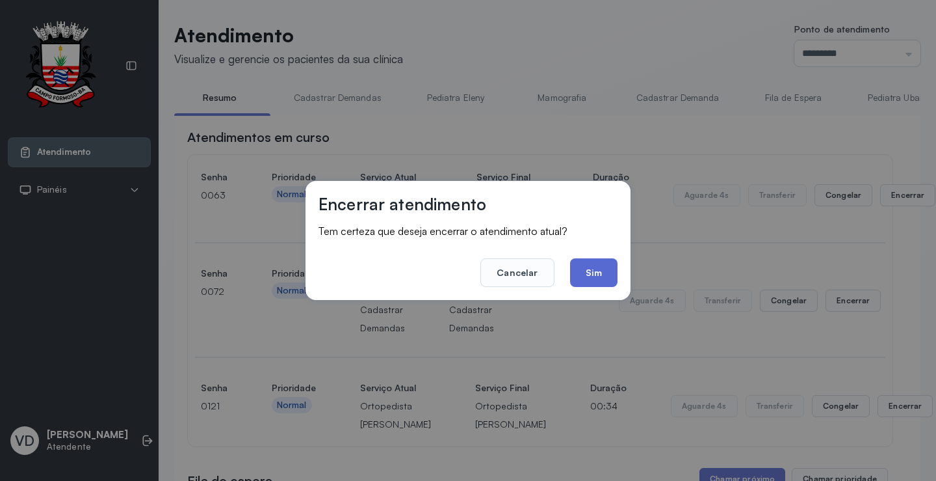
click at [592, 281] on button "Sim" at bounding box center [593, 272] width 47 height 29
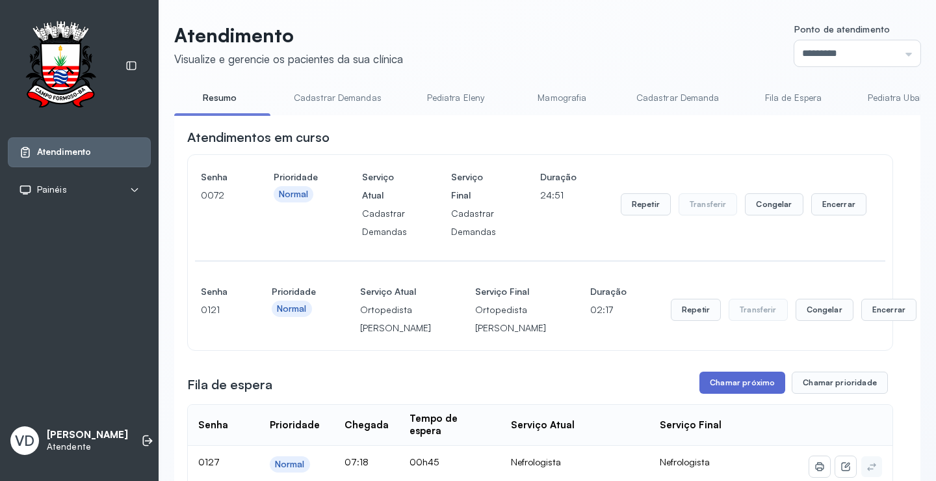
click at [726, 393] on button "Chamar próximo" at bounding box center [743, 382] width 86 height 22
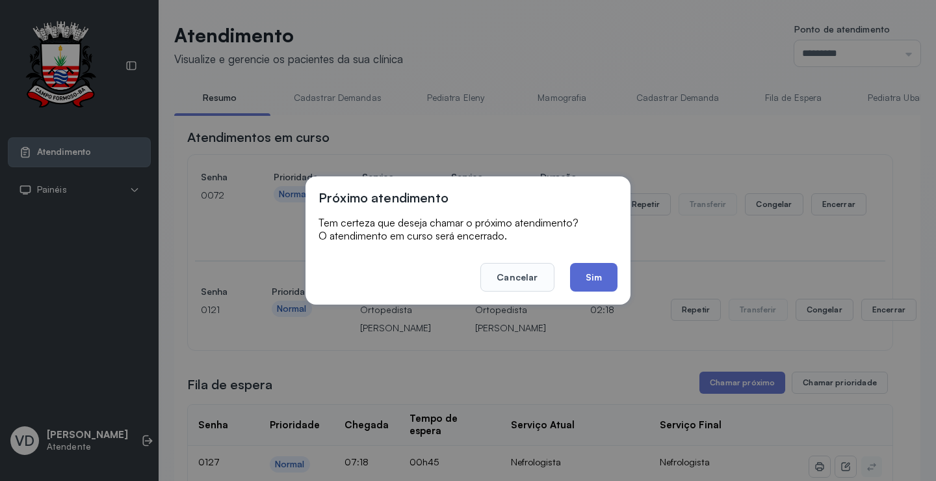
click at [598, 274] on button "Sim" at bounding box center [593, 277] width 47 height 29
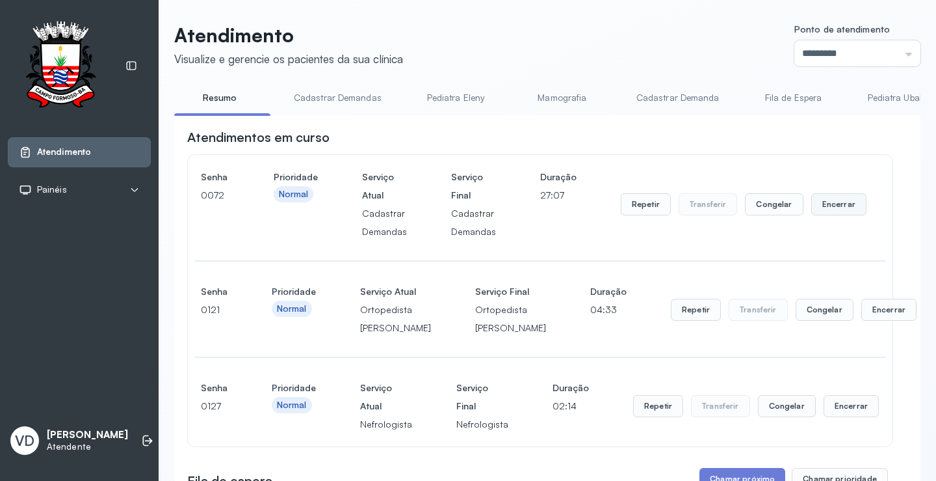
click at [815, 213] on button "Encerrar" at bounding box center [838, 204] width 55 height 22
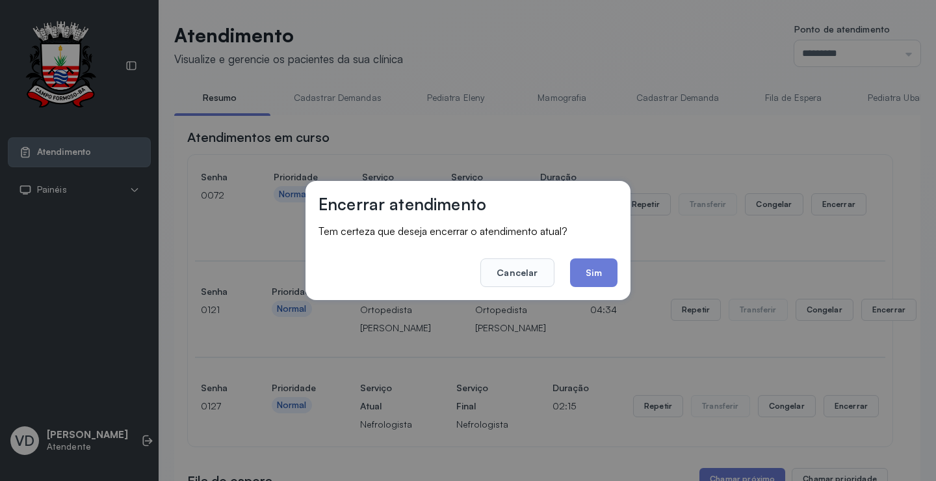
click at [592, 289] on div "Encerrar atendimento Tem certeza que deseja encerrar o atendimento atual? Cance…" at bounding box center [468, 240] width 325 height 119
click at [592, 284] on button "Sim" at bounding box center [593, 272] width 47 height 29
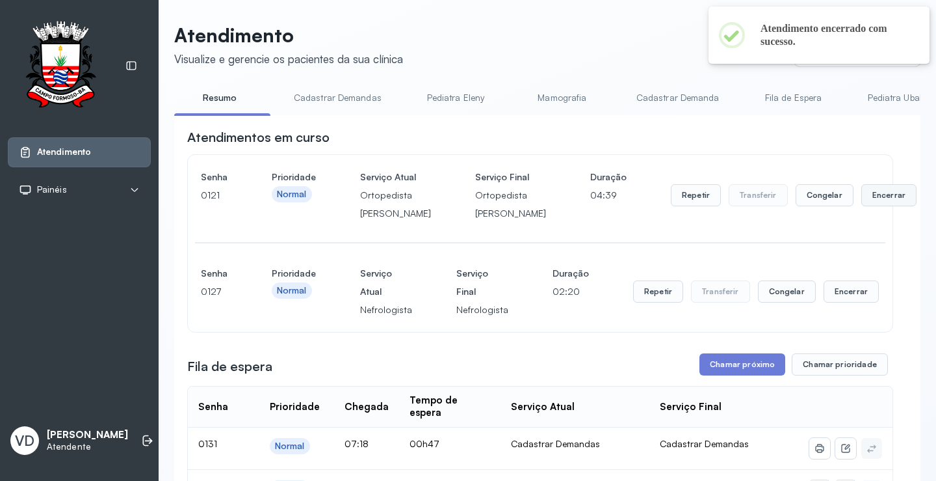
click at [862, 206] on button "Encerrar" at bounding box center [889, 195] width 55 height 22
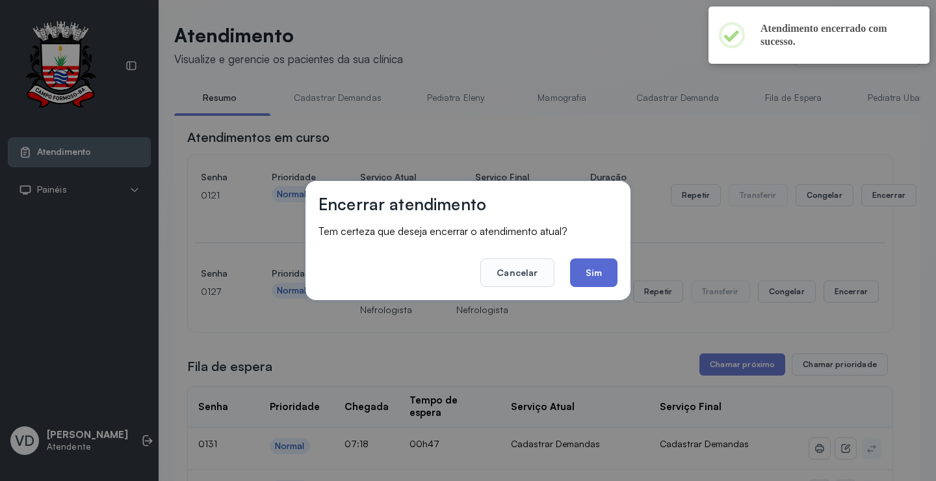
click at [583, 269] on button "Sim" at bounding box center [593, 272] width 47 height 29
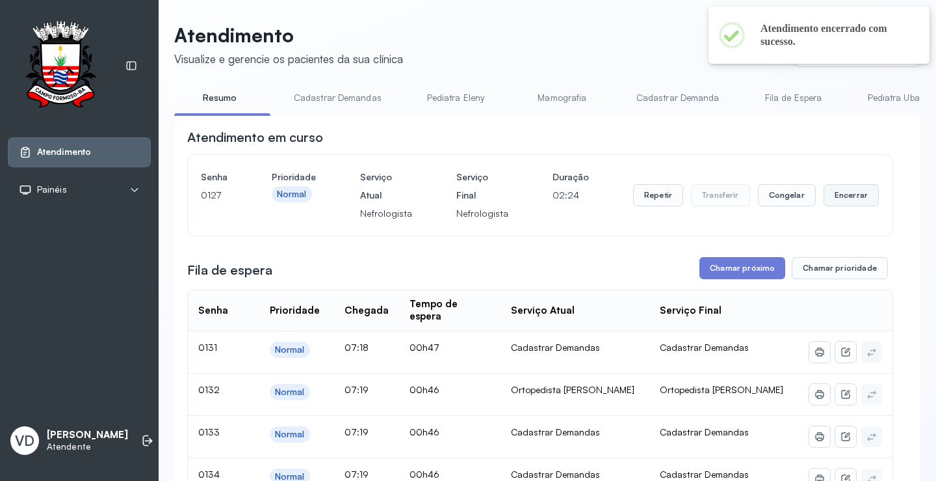
click at [824, 198] on button "Encerrar" at bounding box center [851, 195] width 55 height 22
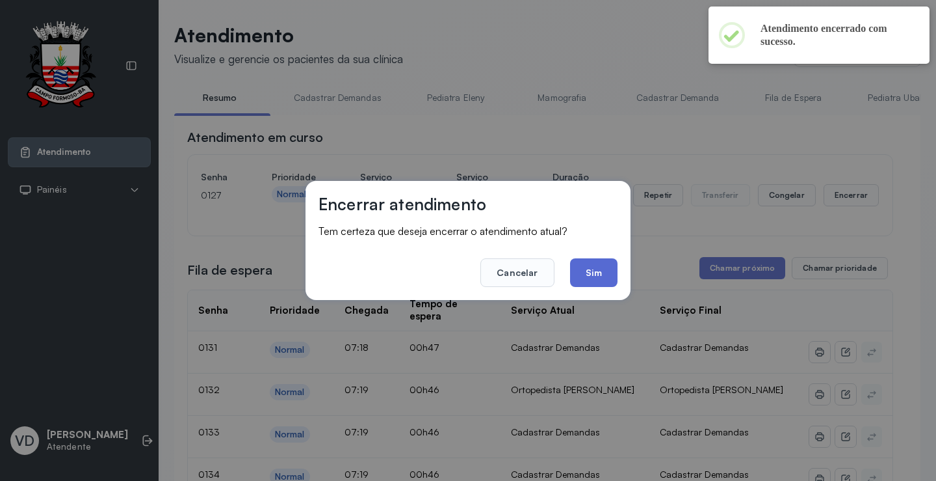
click at [608, 276] on button "Sim" at bounding box center [593, 272] width 47 height 29
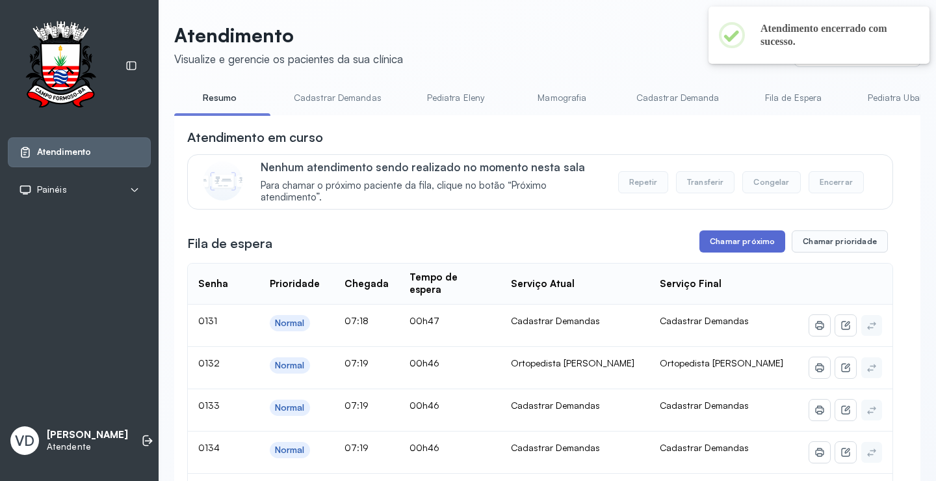
click at [725, 237] on button "Chamar próximo" at bounding box center [743, 241] width 86 height 22
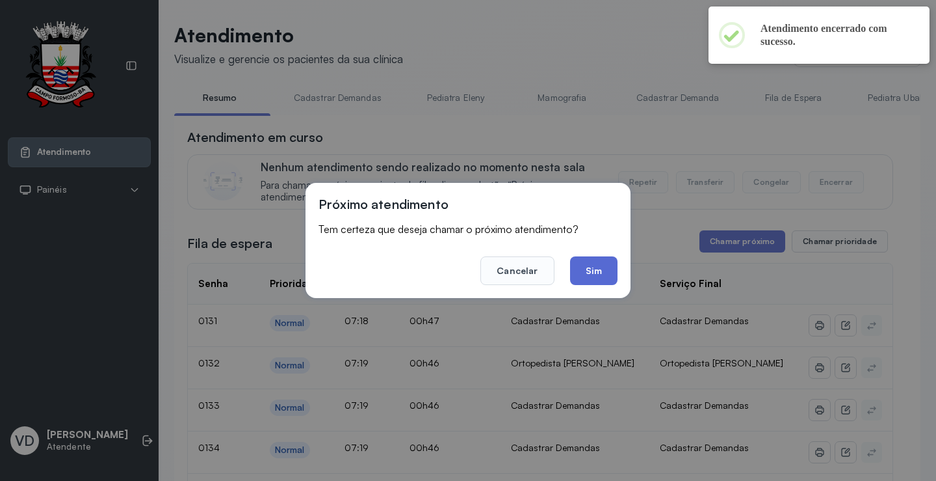
click at [595, 273] on button "Sim" at bounding box center [593, 270] width 47 height 29
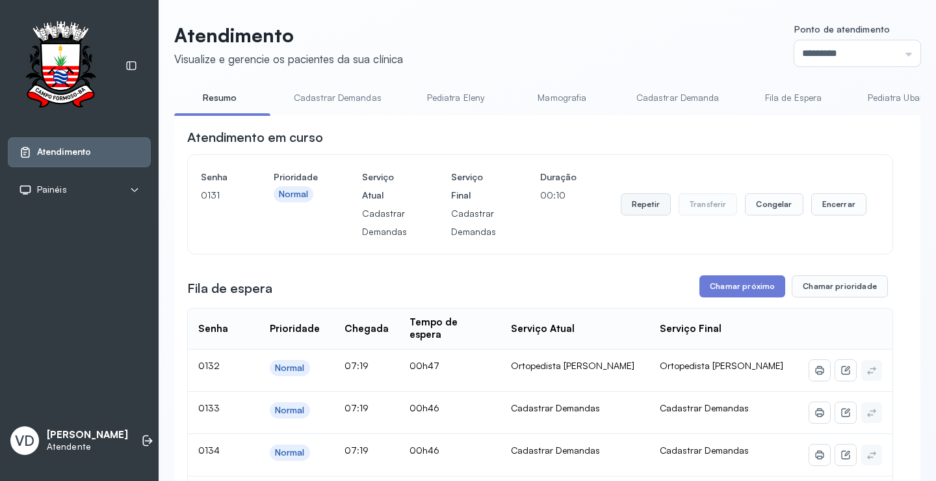
click at [629, 212] on button "Repetir" at bounding box center [646, 204] width 50 height 22
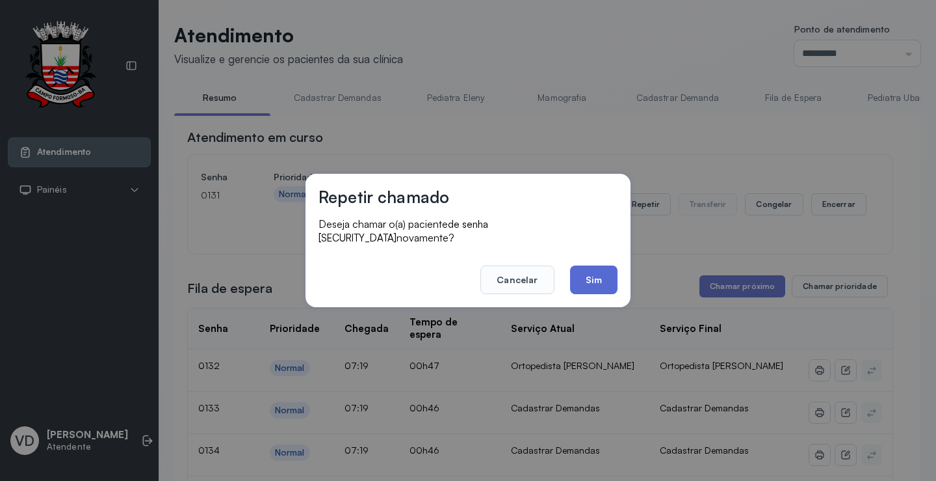
click at [580, 273] on button "Sim" at bounding box center [593, 279] width 47 height 29
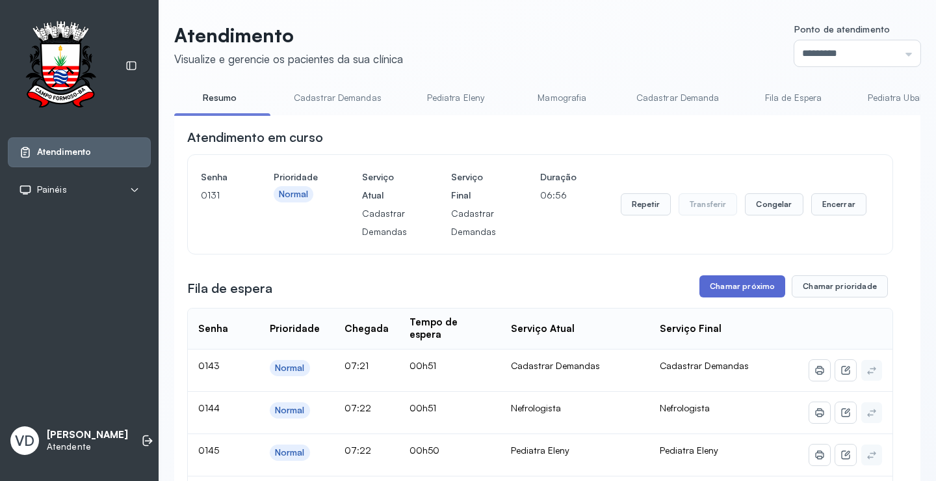
click at [741, 291] on button "Chamar próximo" at bounding box center [743, 286] width 86 height 22
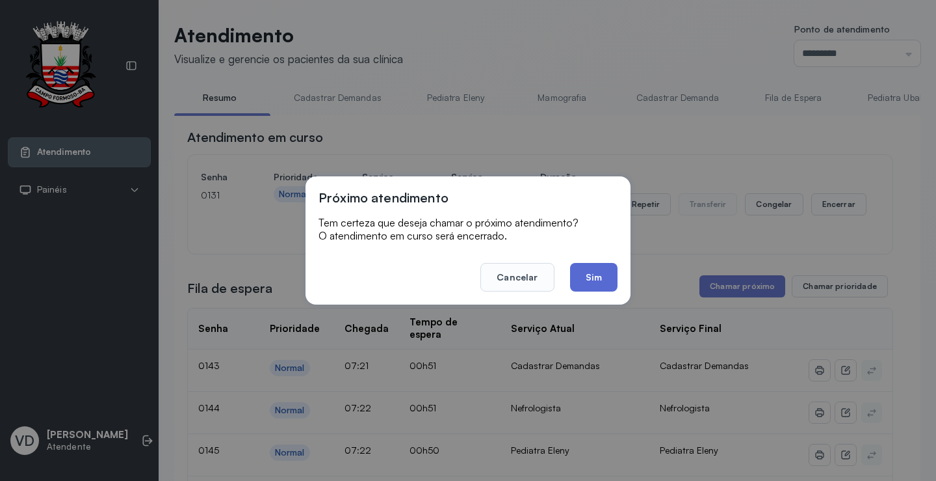
click at [608, 276] on button "Sim" at bounding box center [593, 277] width 47 height 29
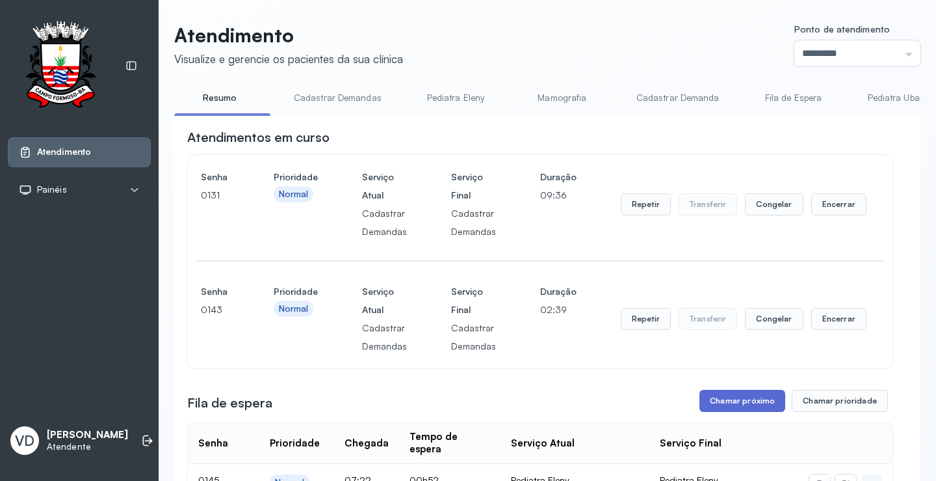
click at [713, 408] on button "Chamar próximo" at bounding box center [743, 400] width 86 height 22
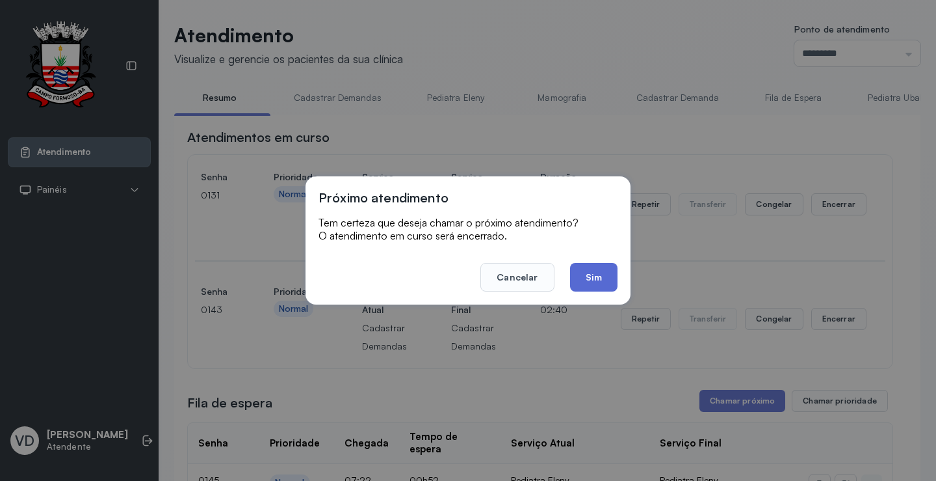
click at [590, 280] on button "Sim" at bounding box center [593, 277] width 47 height 29
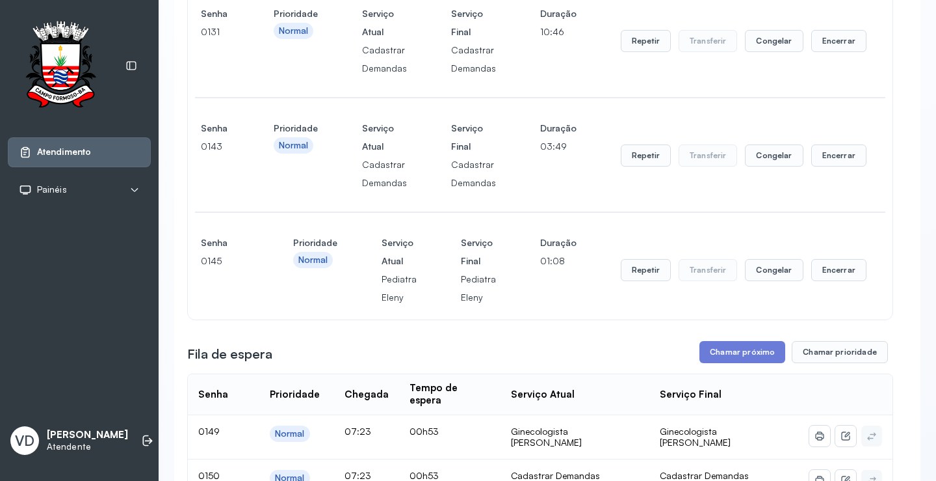
scroll to position [325, 0]
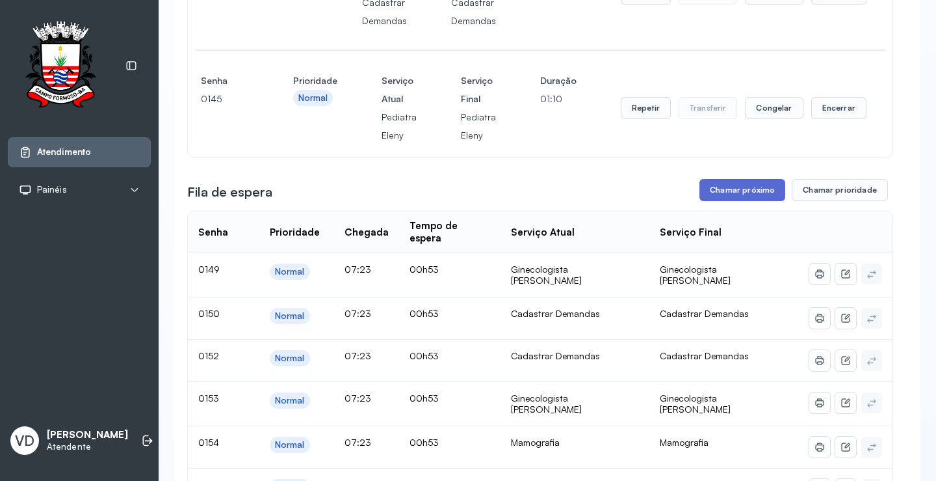
click at [719, 187] on button "Chamar próximo" at bounding box center [743, 190] width 86 height 22
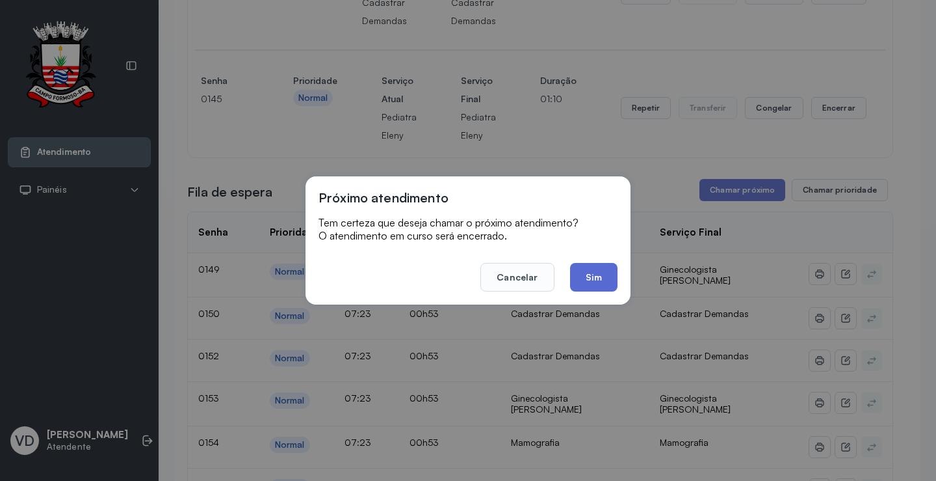
click at [617, 266] on button "Sim" at bounding box center [593, 277] width 47 height 29
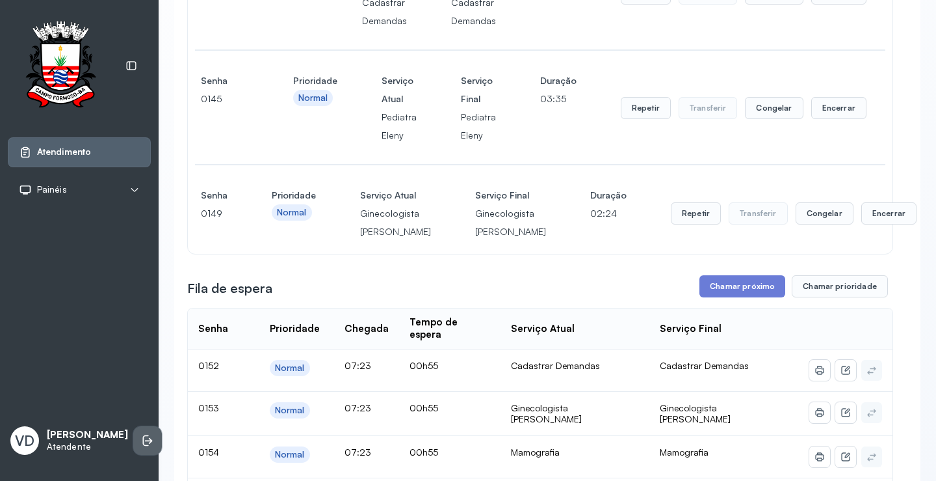
click at [141, 434] on icon at bounding box center [147, 440] width 13 height 13
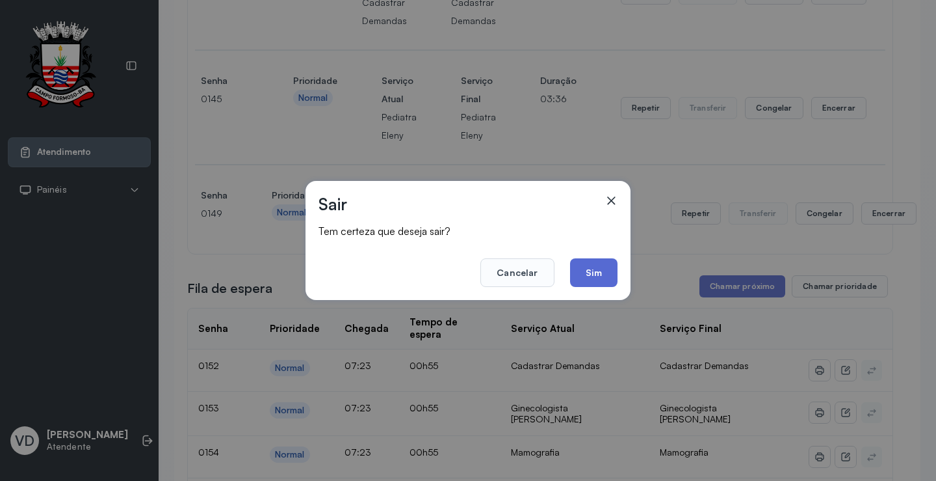
click at [607, 272] on button "Sim" at bounding box center [593, 272] width 47 height 29
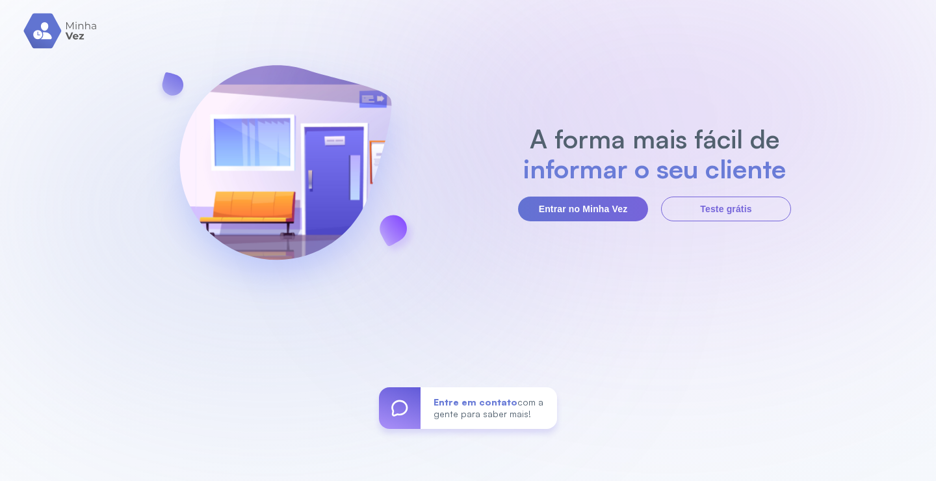
click at [676, 35] on div "A forma mais fácil de informar o seu cliente Entrar no Minha Vez Teste grátis E…" at bounding box center [468, 240] width 936 height 481
